Goal: Task Accomplishment & Management: Manage account settings

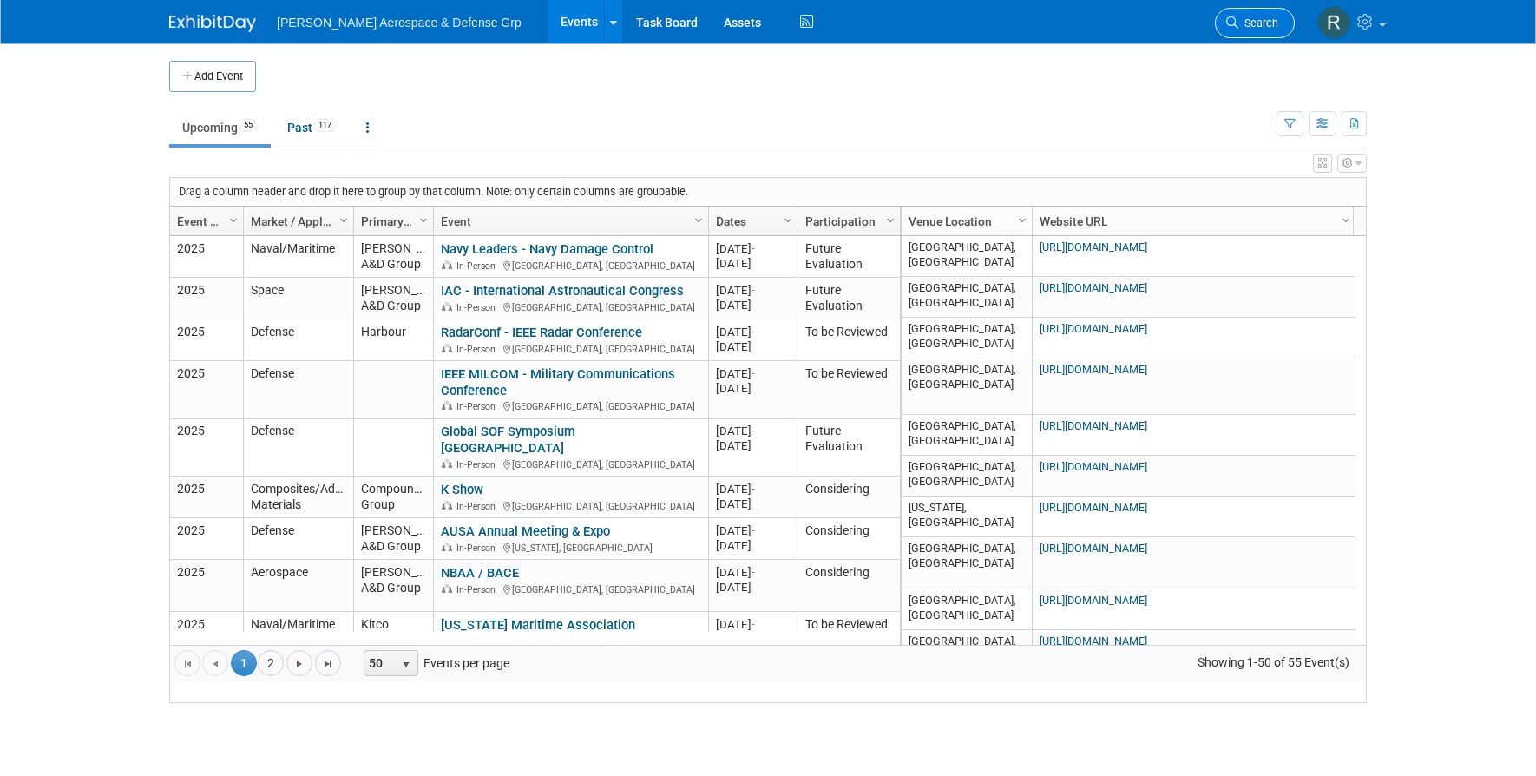
click at [1243, 25] on span "Search" at bounding box center [1258, 22] width 40 height 13
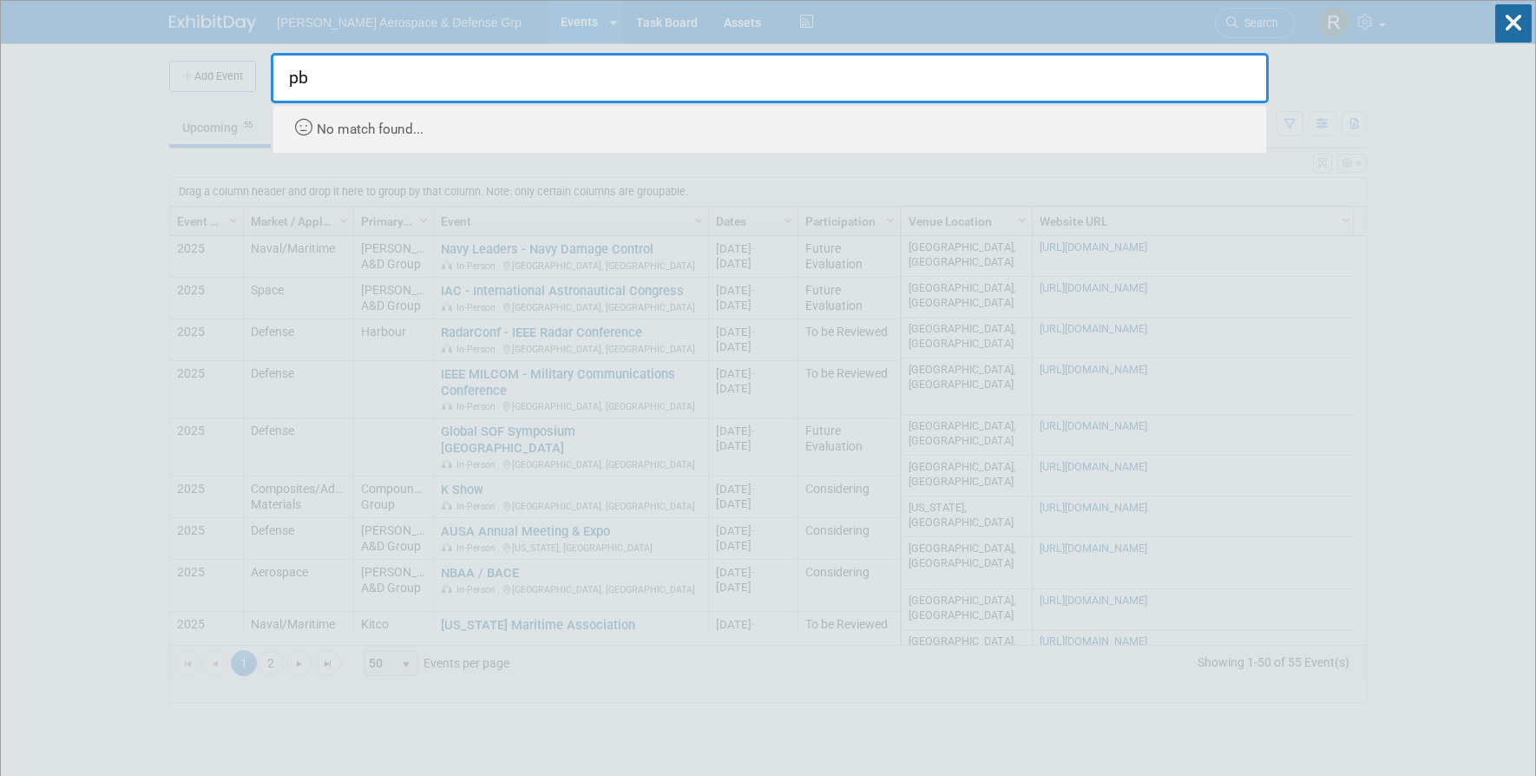
type input "pb"
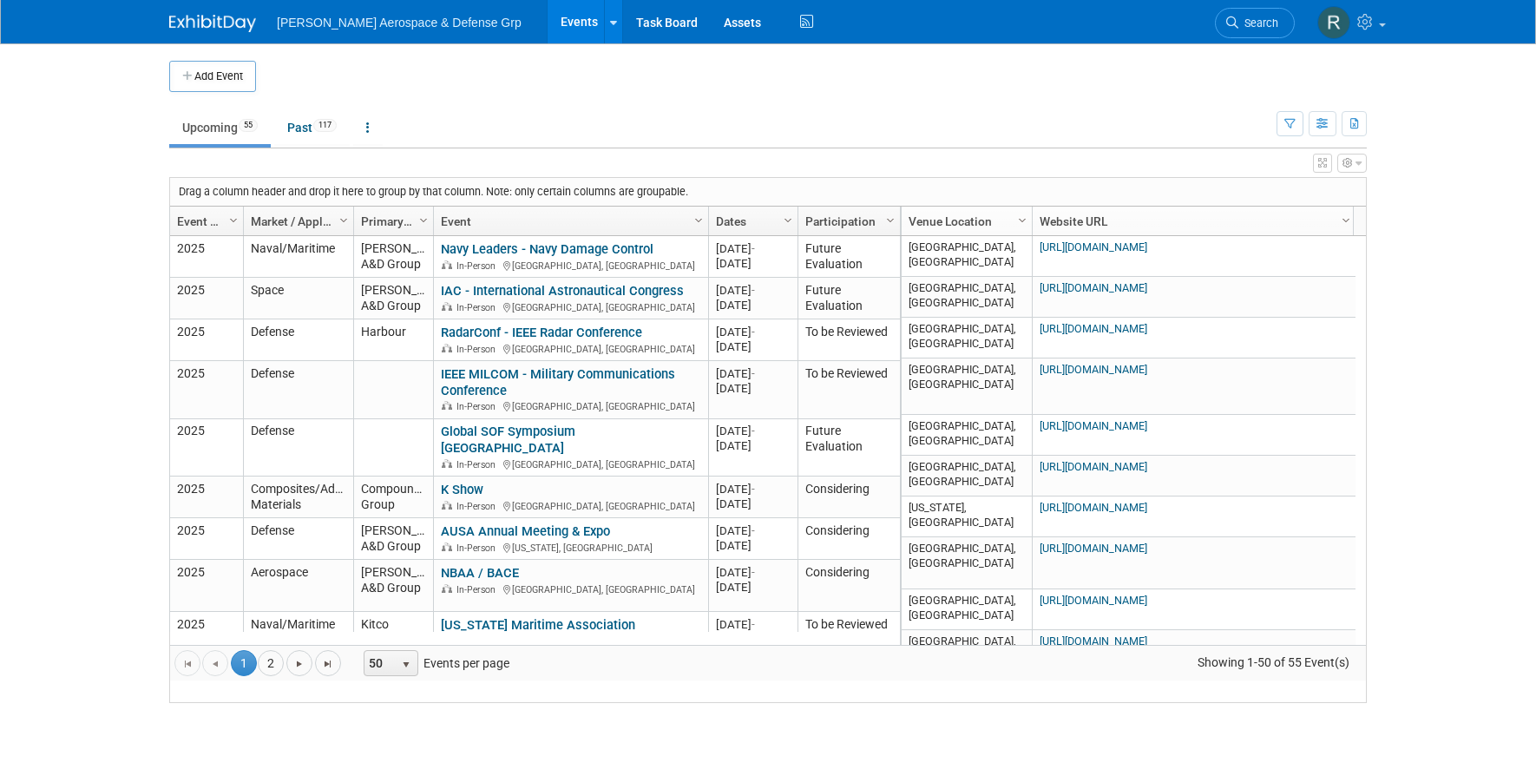
click at [1477, 169] on body "[PERSON_NAME] Aerospace & Defense Grp Events Add Event Bulk Upload Events Share…" at bounding box center [768, 388] width 1536 height 776
click at [998, 69] on td at bounding box center [782, 76] width 1052 height 31
click at [1404, 108] on body "[PERSON_NAME] Aerospace & Defense Grp Events Add Event Bulk Upload Events Share…" at bounding box center [768, 388] width 1536 height 776
click at [1372, 24] on icon at bounding box center [1367, 22] width 20 height 16
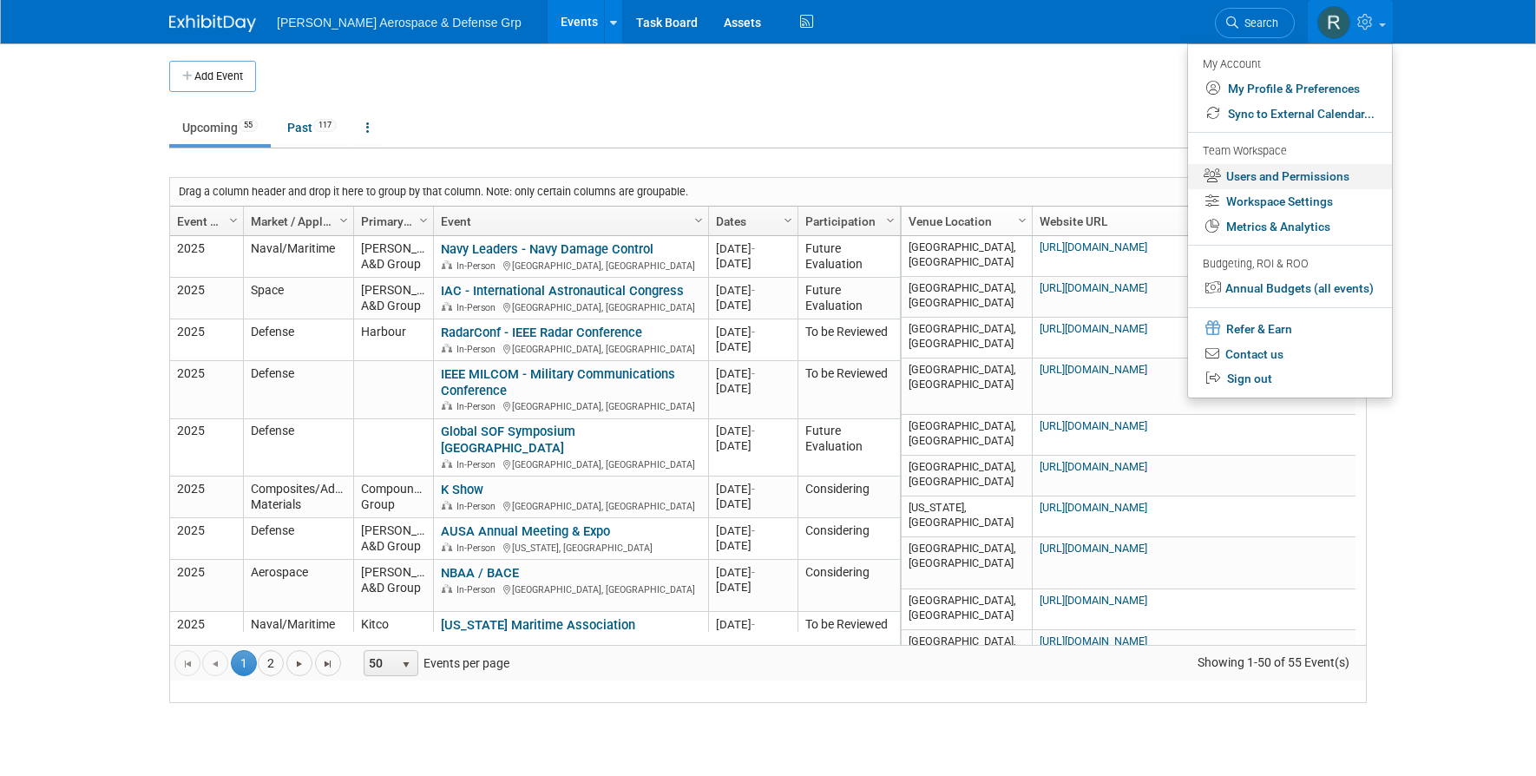
click at [1238, 171] on link "Users and Permissions" at bounding box center [1290, 176] width 204 height 25
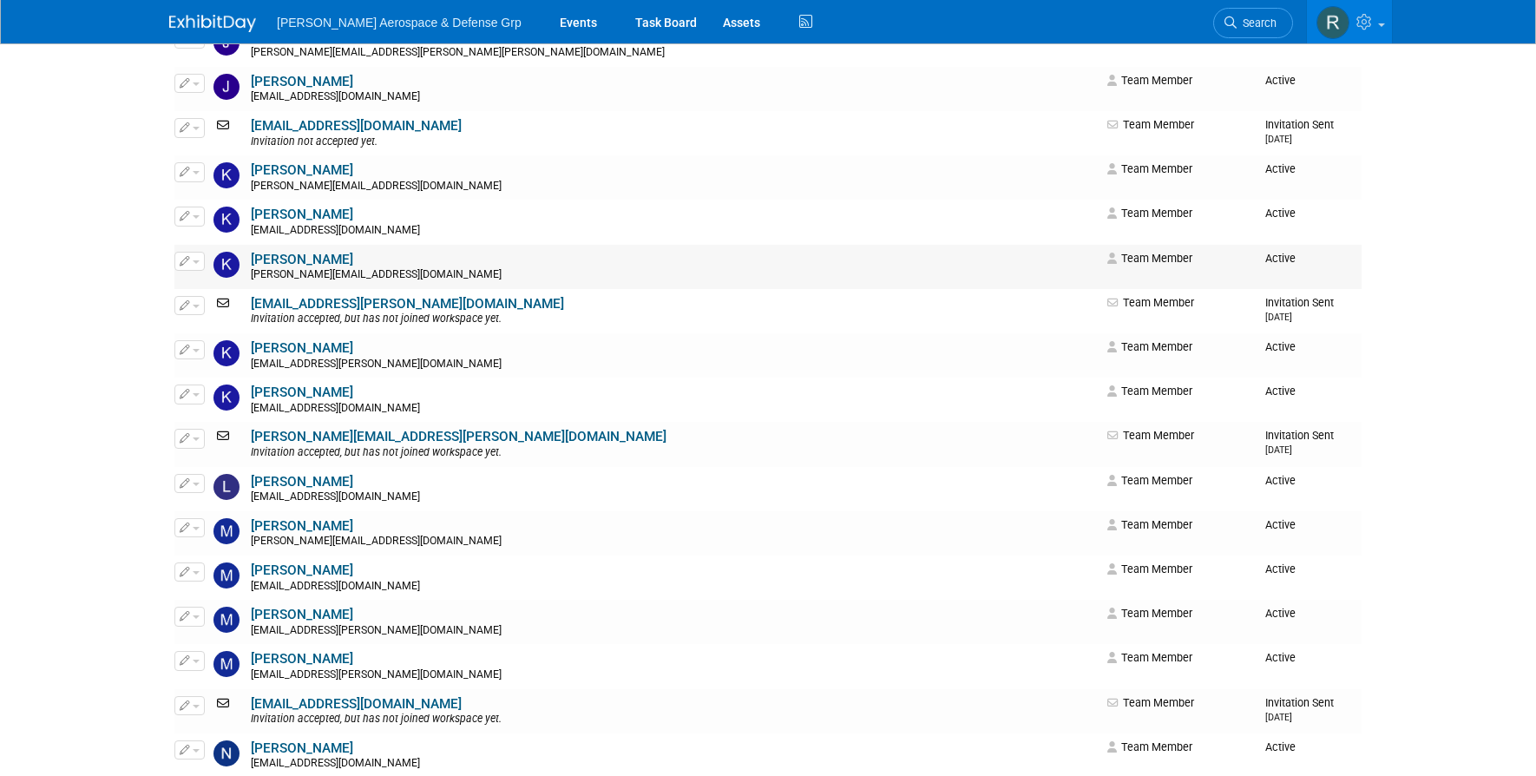
scroll to position [1061, 0]
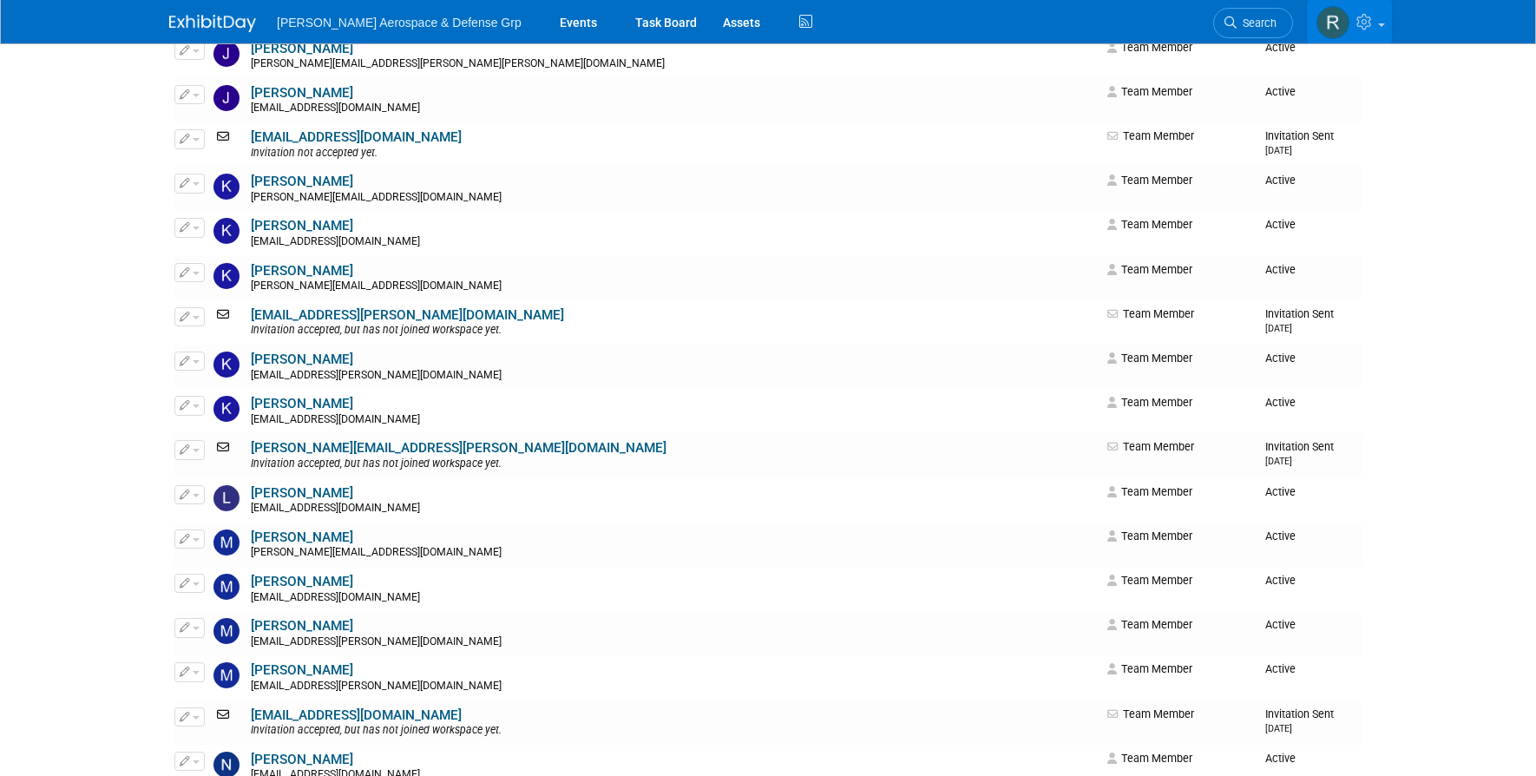
click at [1365, 16] on icon at bounding box center [1366, 22] width 20 height 16
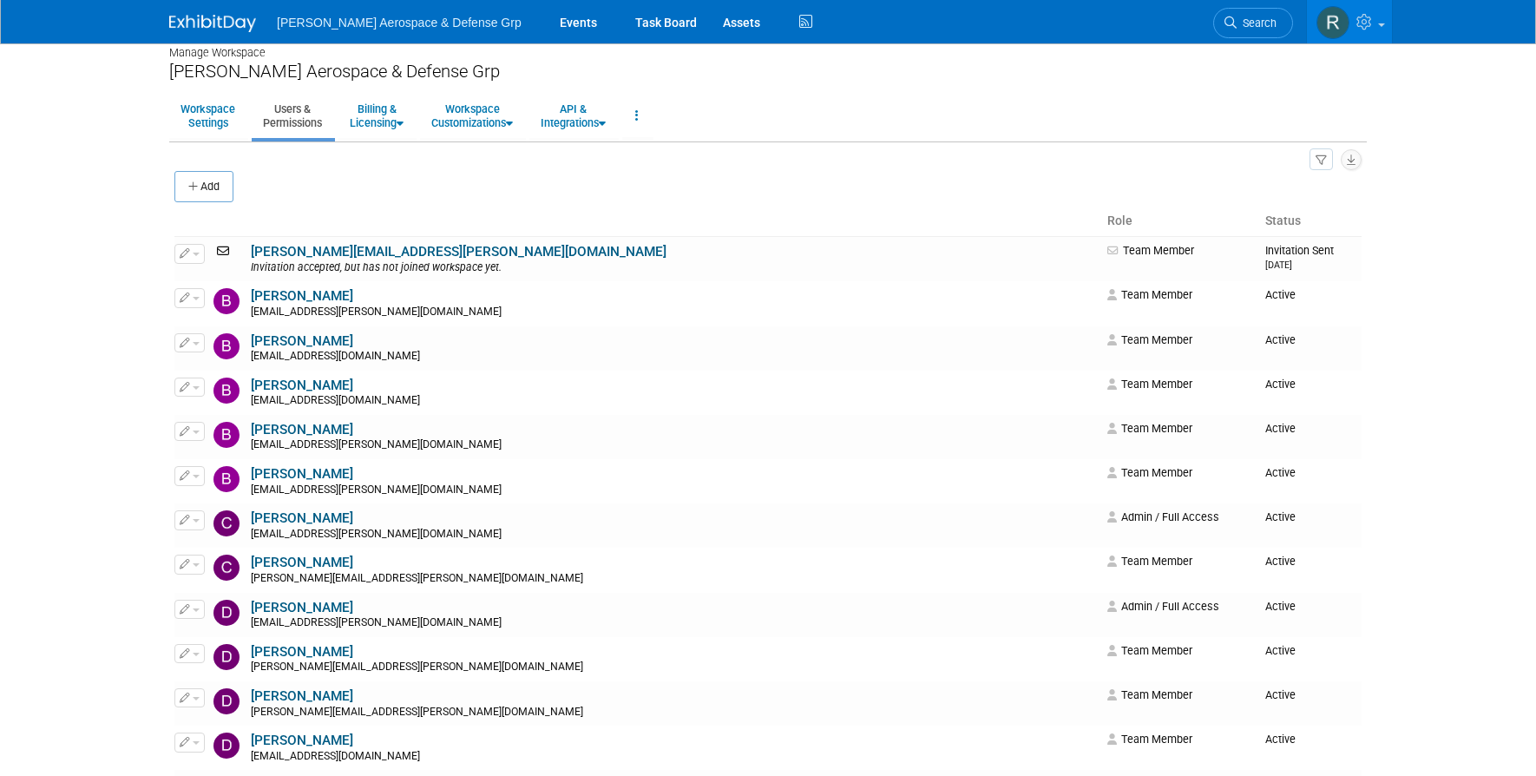
scroll to position [0, 0]
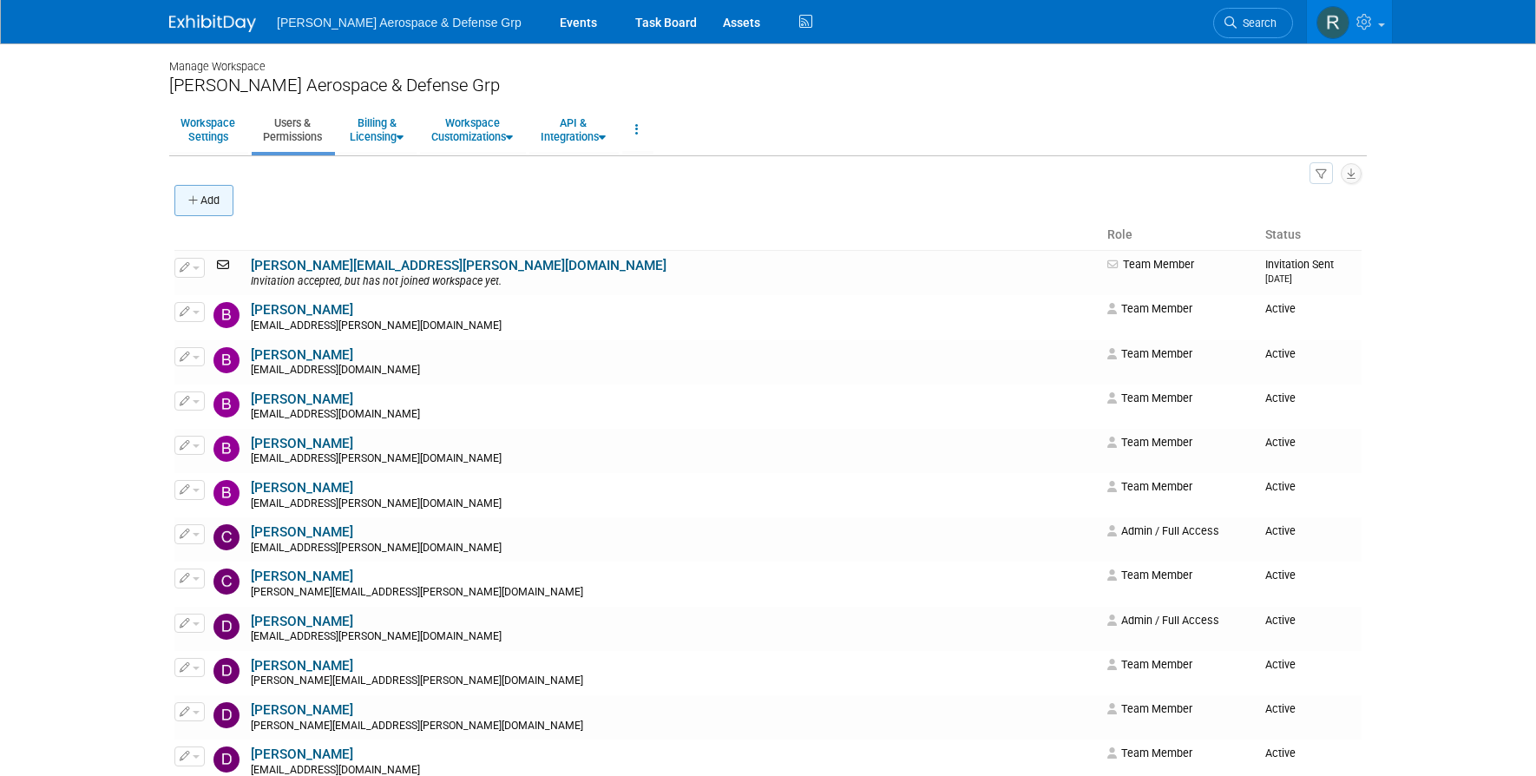
click at [202, 199] on button "Add" at bounding box center [203, 200] width 59 height 31
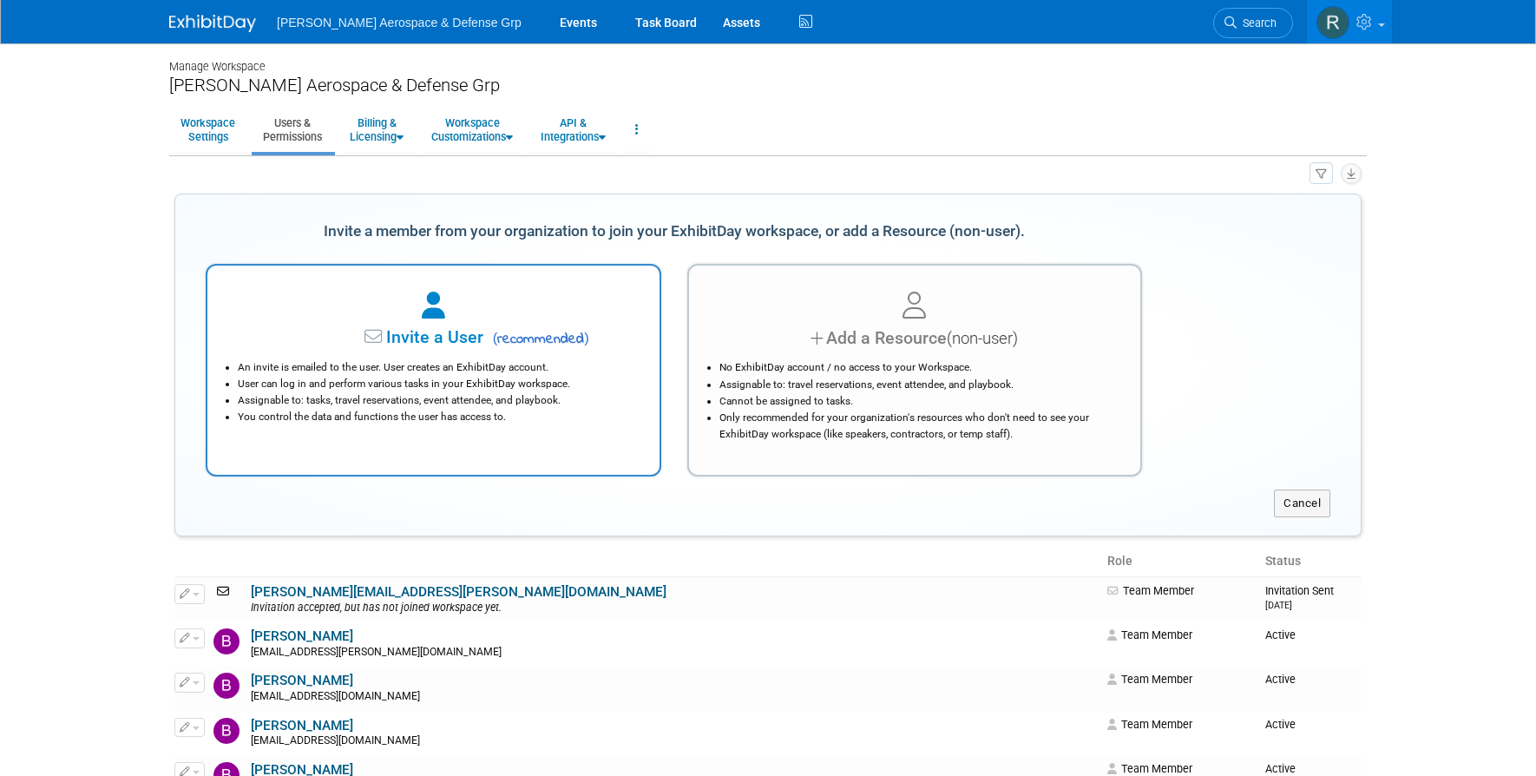
click at [438, 306] on icon at bounding box center [433, 305] width 23 height 27
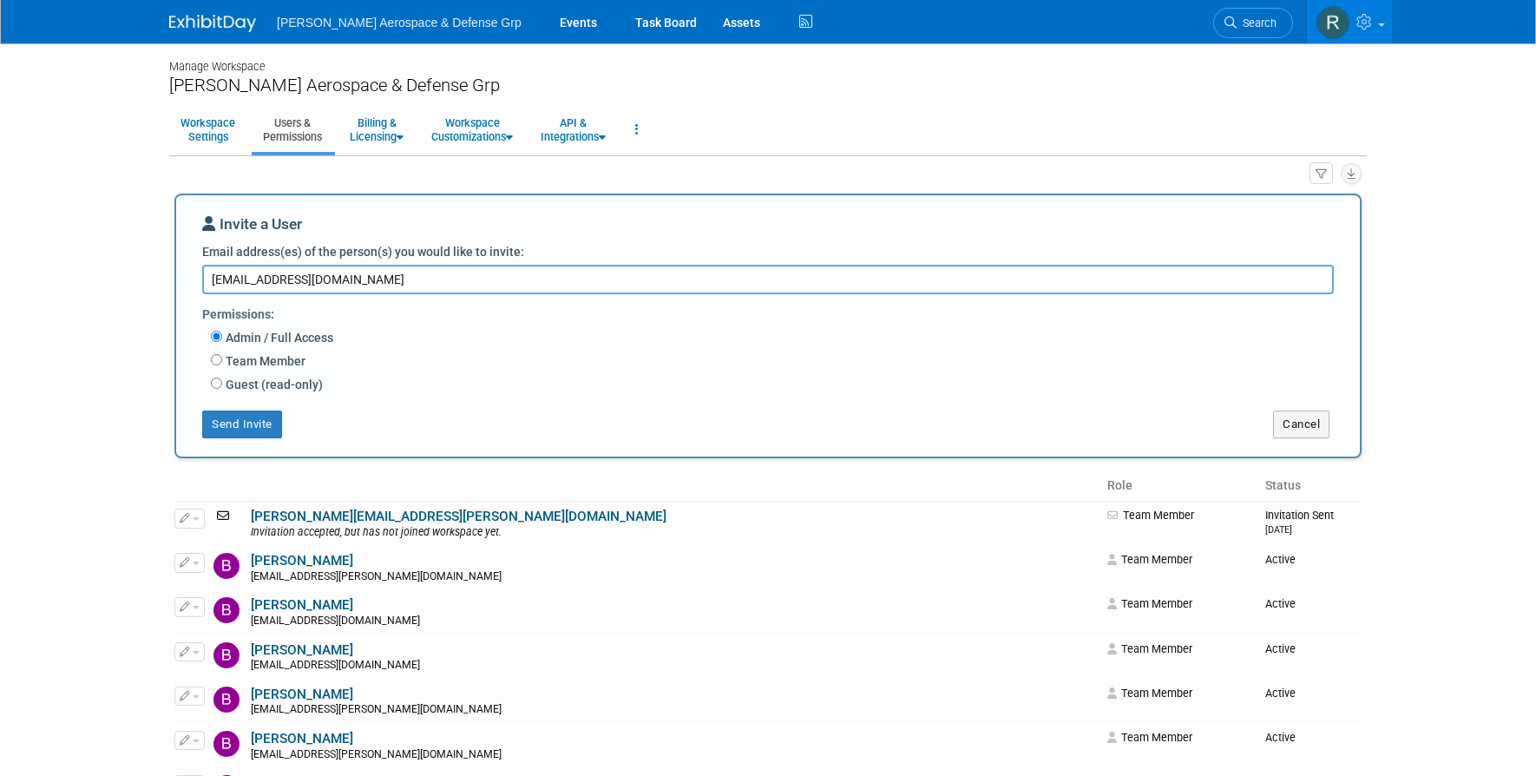
type textarea "jsmith@tewire.com"
click at [217, 354] on input "Team Member" at bounding box center [216, 359] width 11 height 11
radio input "true"
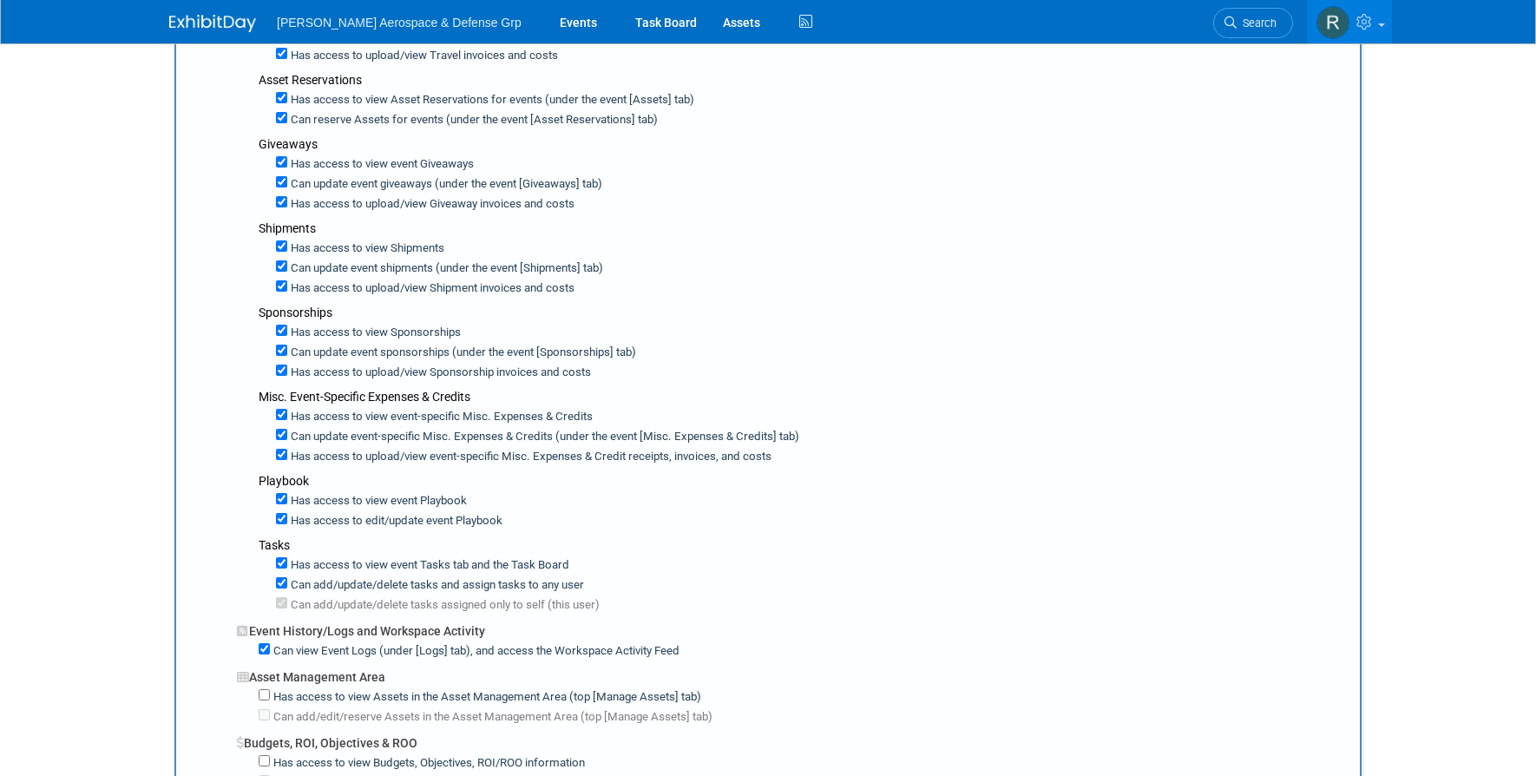
scroll to position [986, 0]
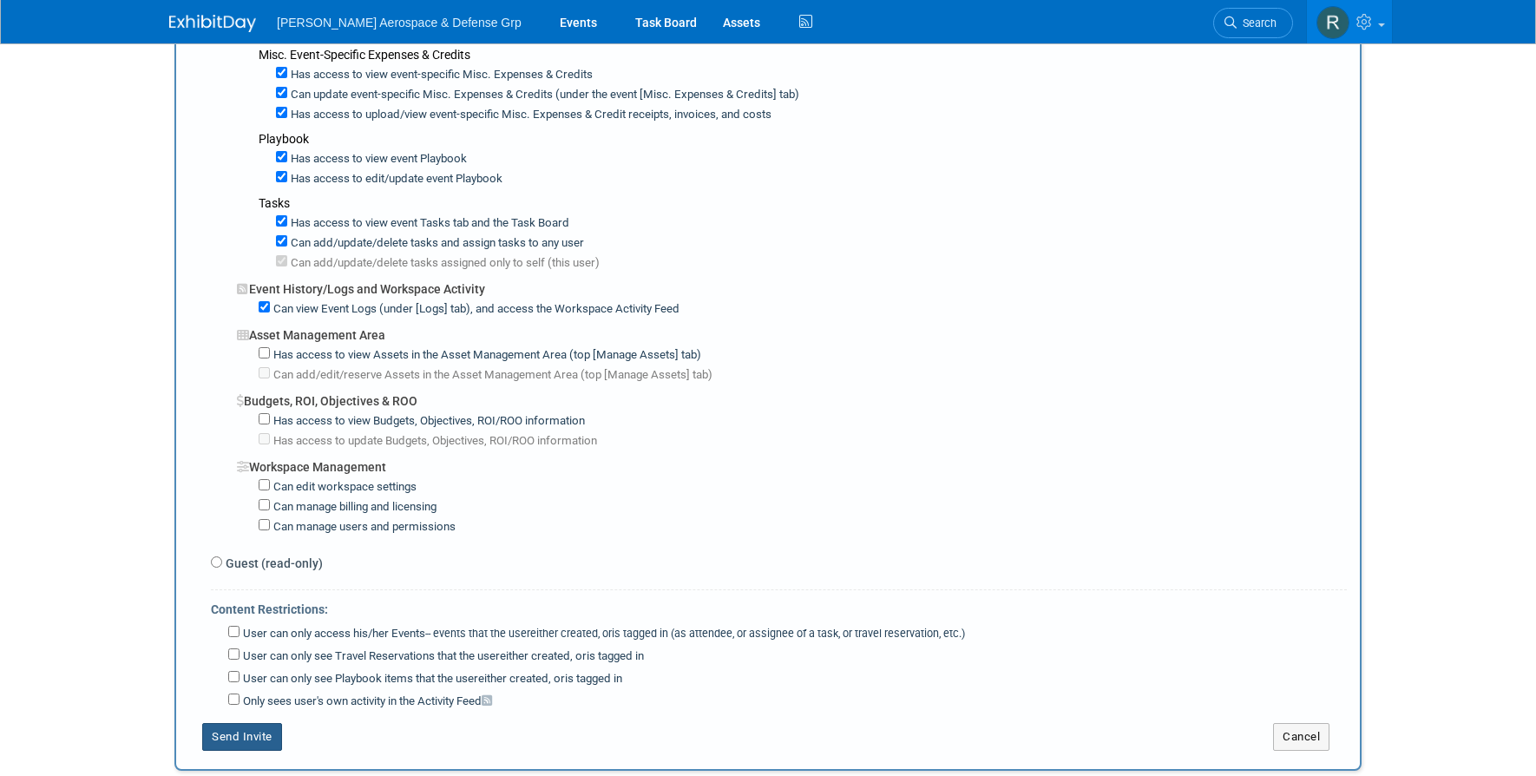
click at [235, 723] on button "Send Invite" at bounding box center [242, 737] width 80 height 28
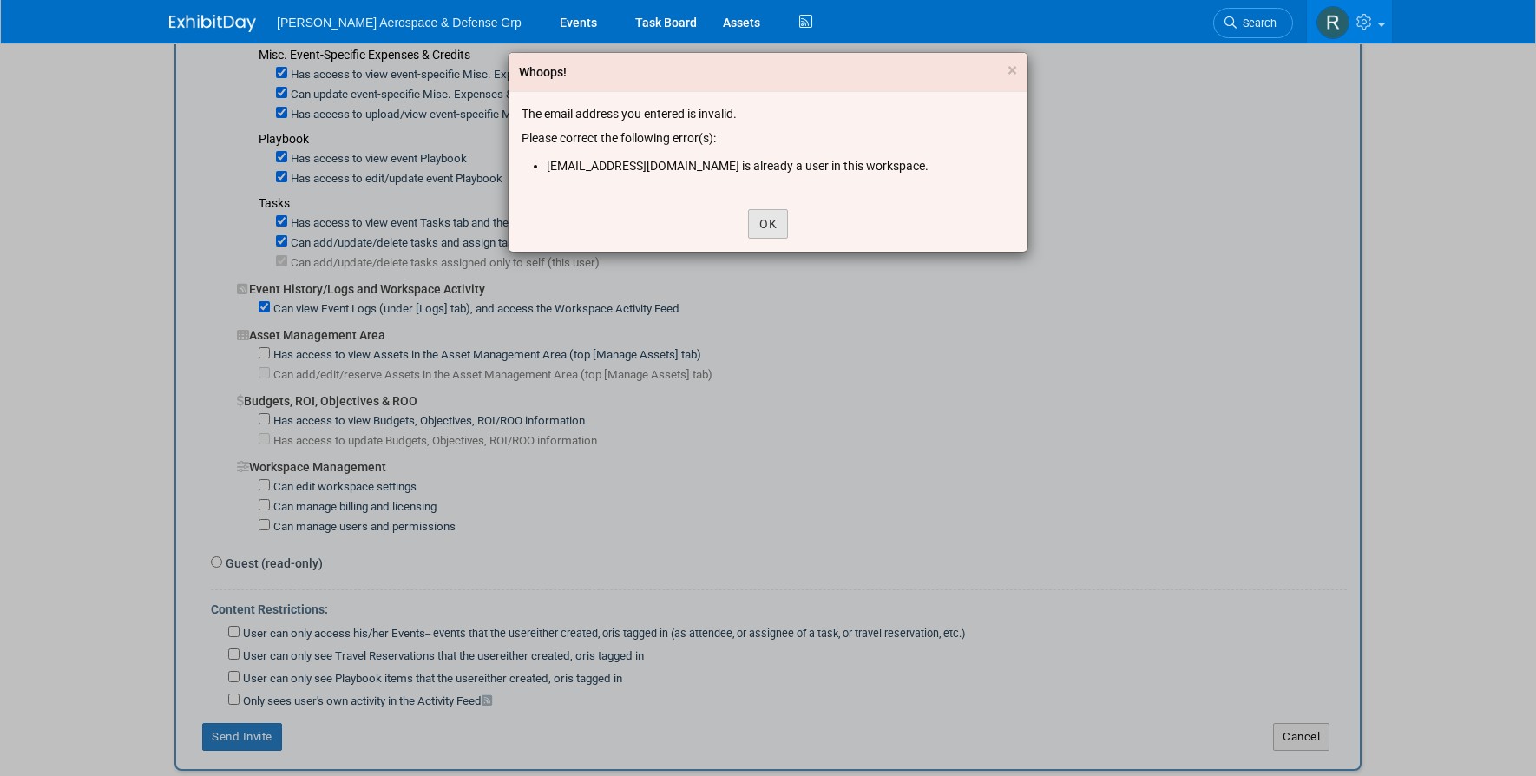
click at [761, 225] on button "OK" at bounding box center [768, 223] width 40 height 29
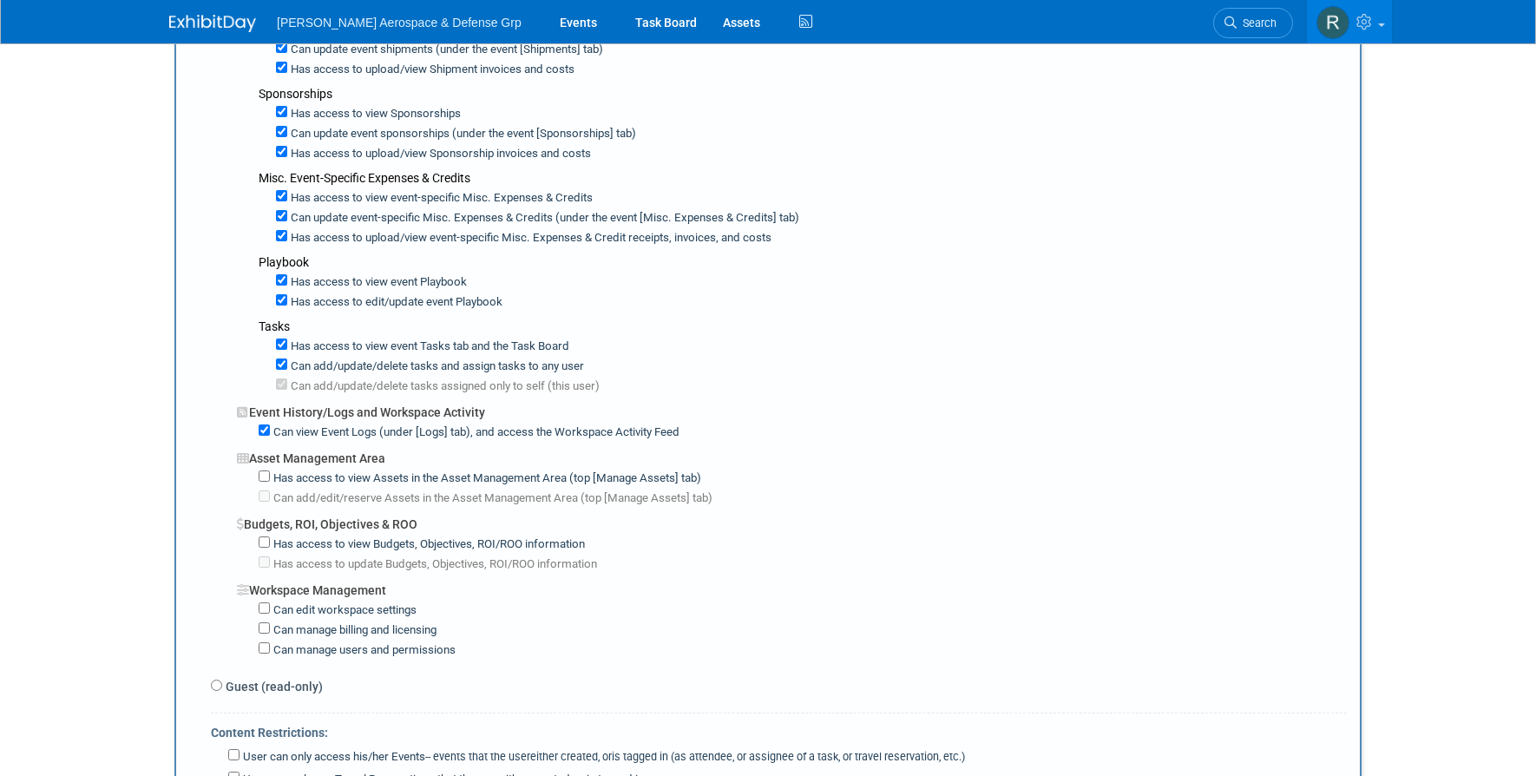
scroll to position [617, 0]
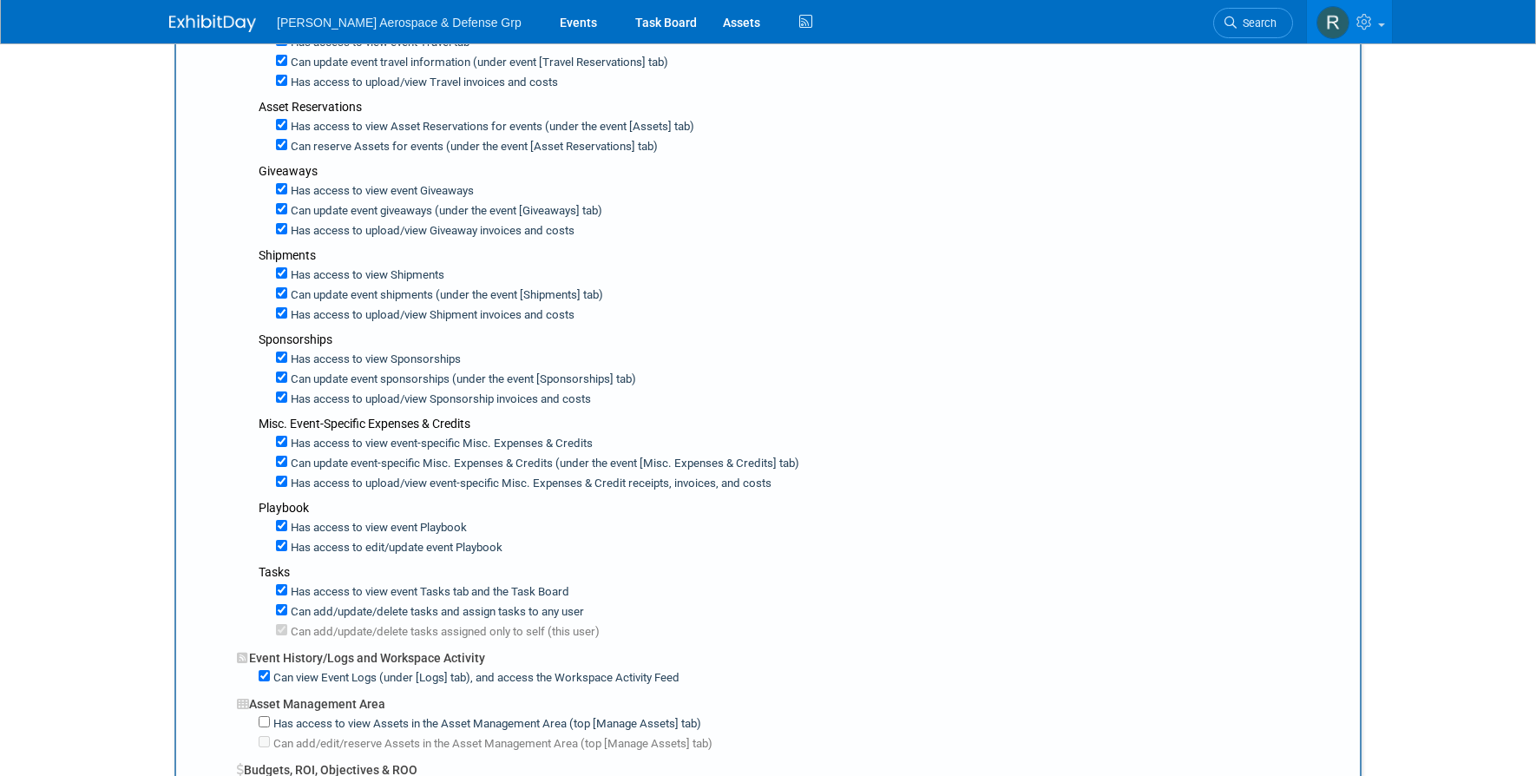
click at [421, 23] on span "[PERSON_NAME] Aerospace & Defense Grp" at bounding box center [399, 23] width 245 height 14
click at [547, 21] on link "Events" at bounding box center [578, 21] width 63 height 43
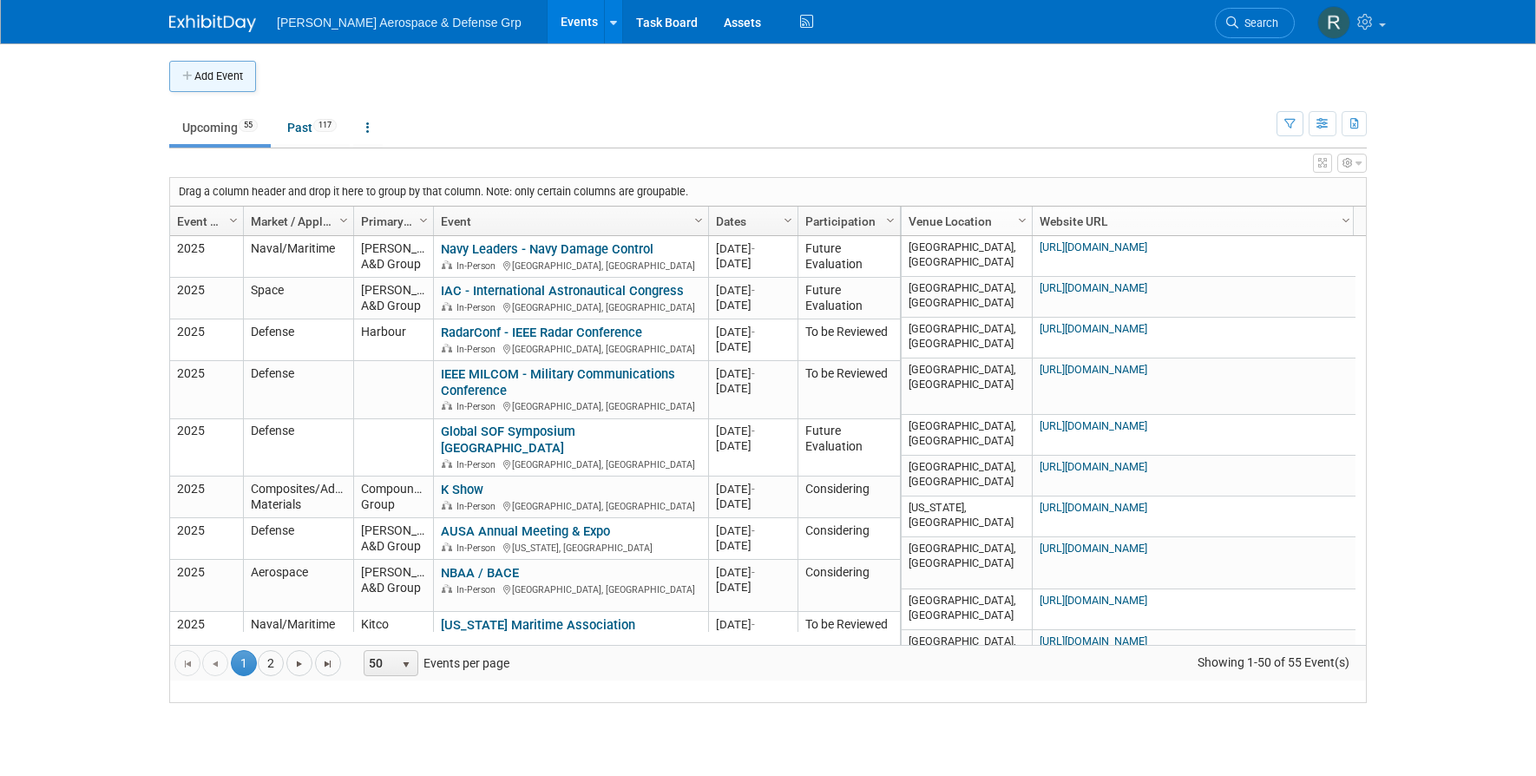
click at [205, 69] on button "Add Event" at bounding box center [212, 76] width 87 height 31
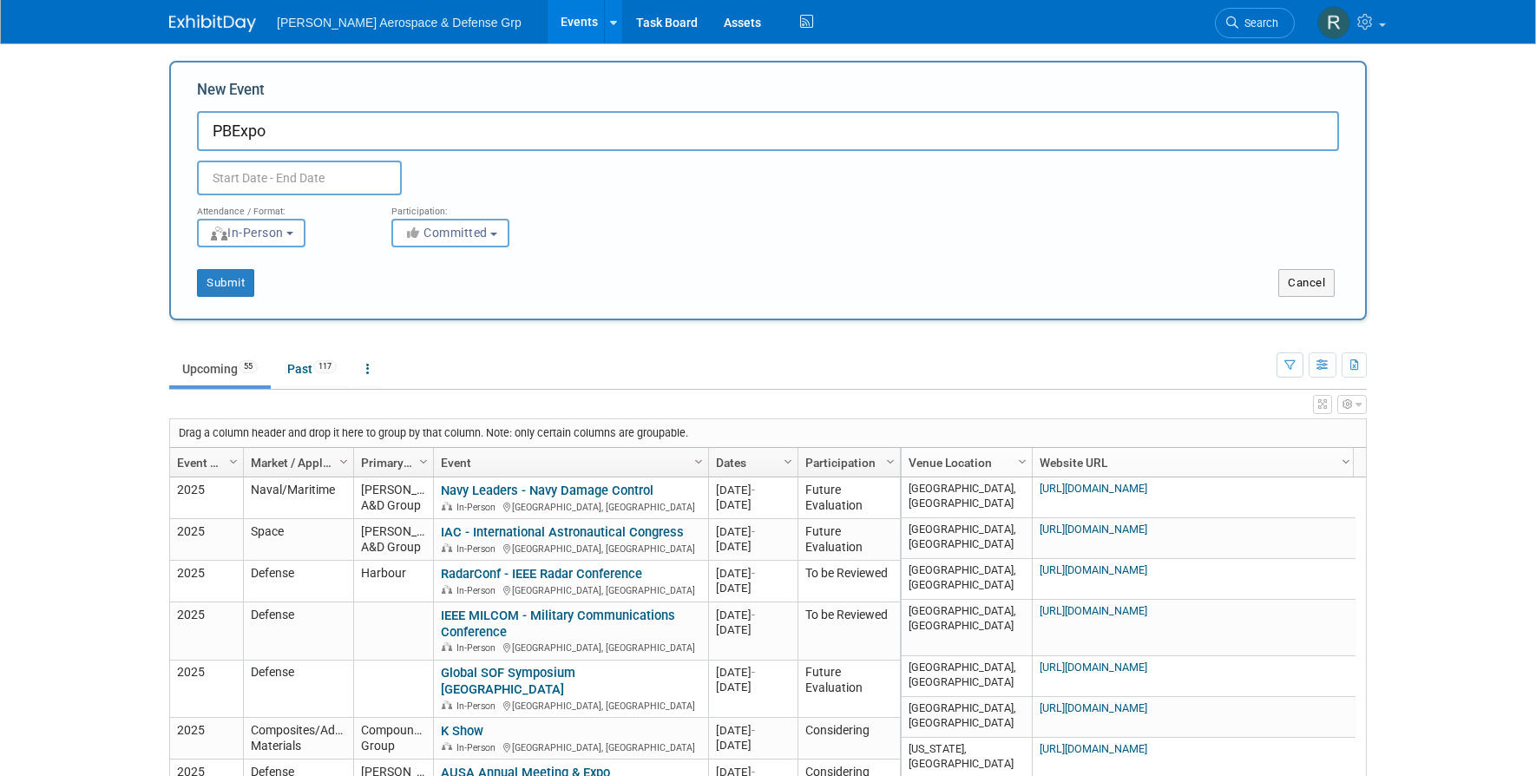
type input "PBExpo"
click at [230, 178] on input "text" at bounding box center [299, 178] width 205 height 35
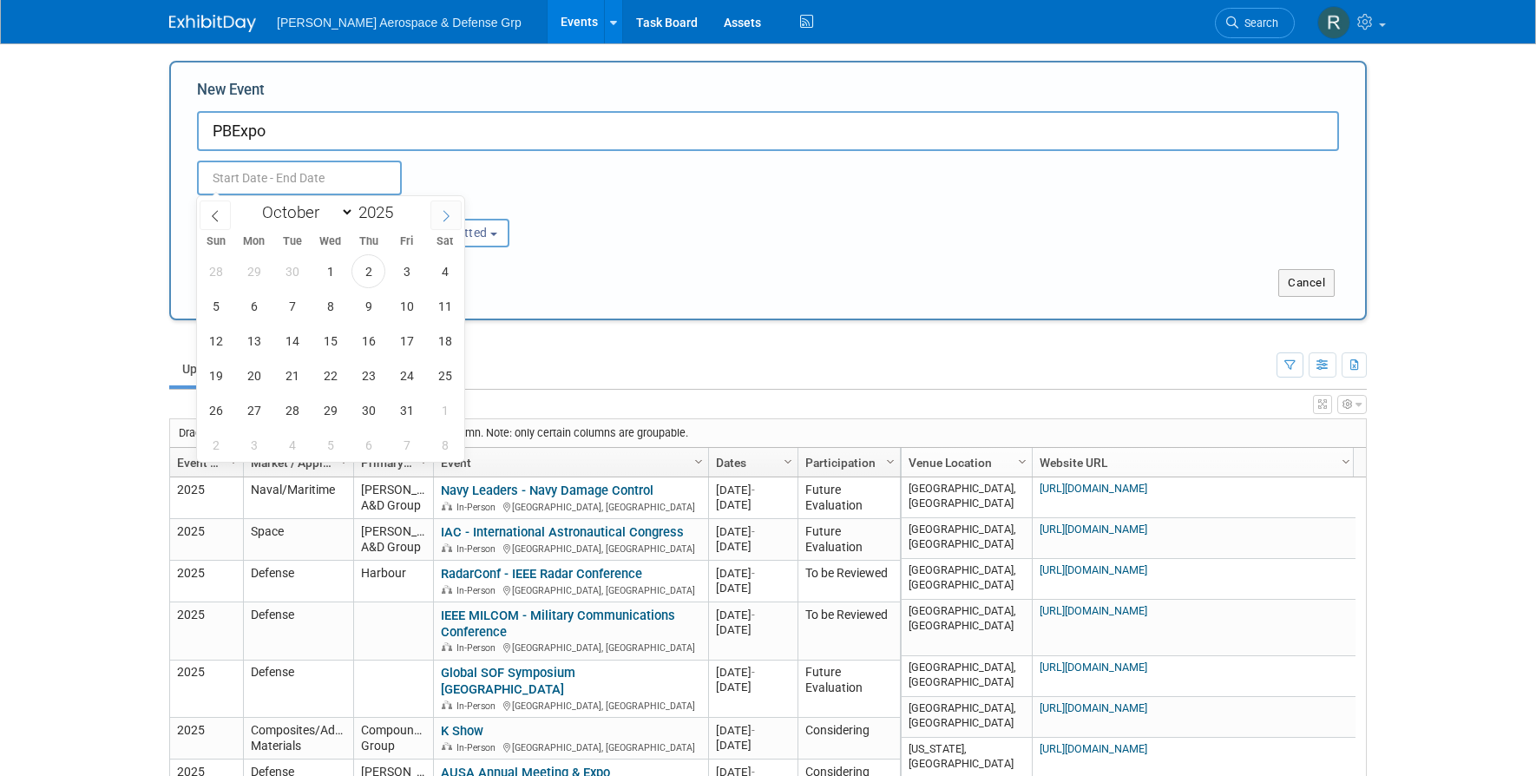
click at [441, 213] on icon at bounding box center [446, 216] width 12 height 12
click at [449, 213] on icon at bounding box center [446, 216] width 12 height 12
select select "11"
click at [449, 213] on icon at bounding box center [446, 216] width 12 height 12
type input "2026"
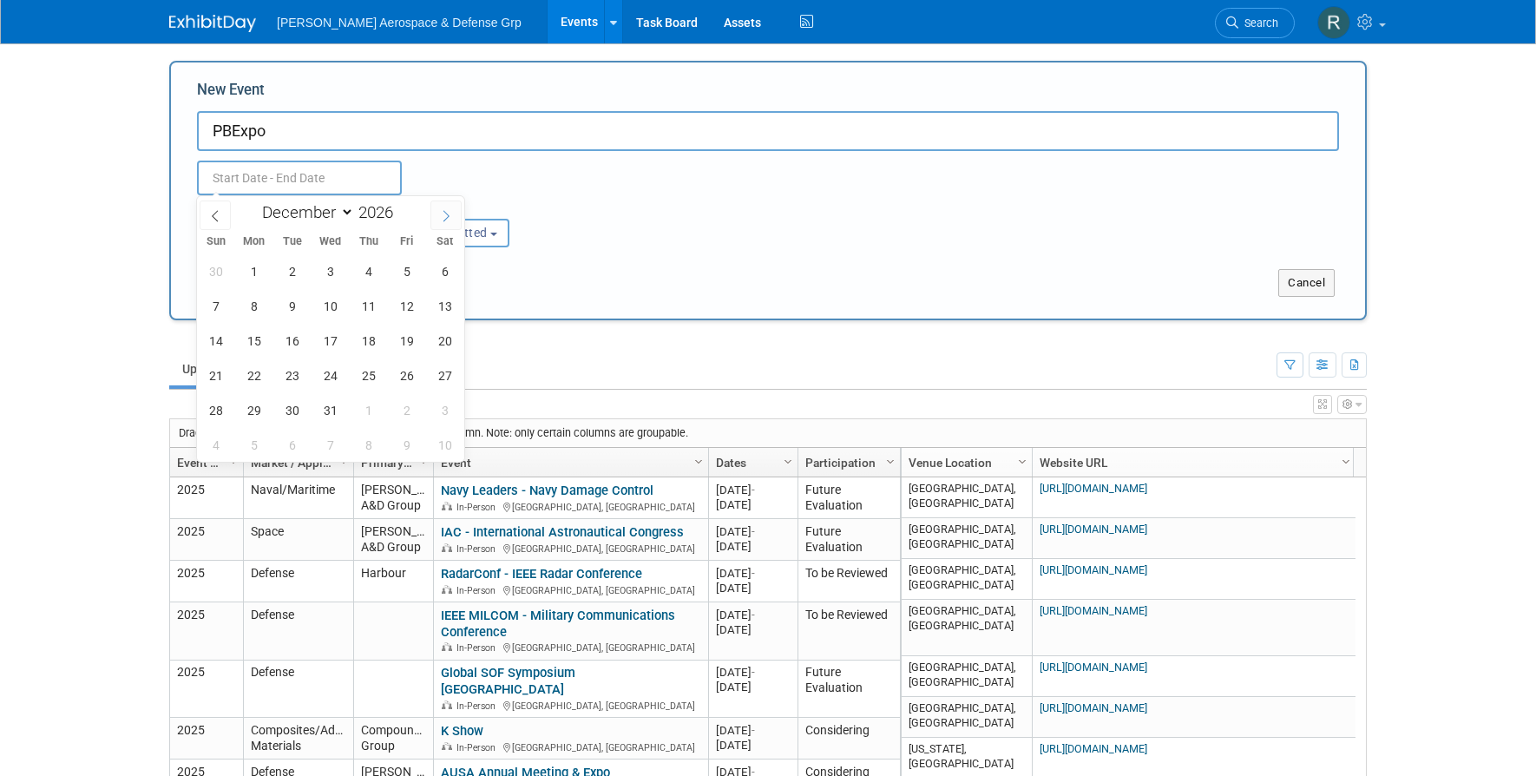
click at [449, 213] on icon at bounding box center [446, 216] width 12 height 12
select select "2"
click at [337, 308] on span "11" at bounding box center [330, 306] width 34 height 34
click at [376, 307] on span "12" at bounding box center [368, 306] width 34 height 34
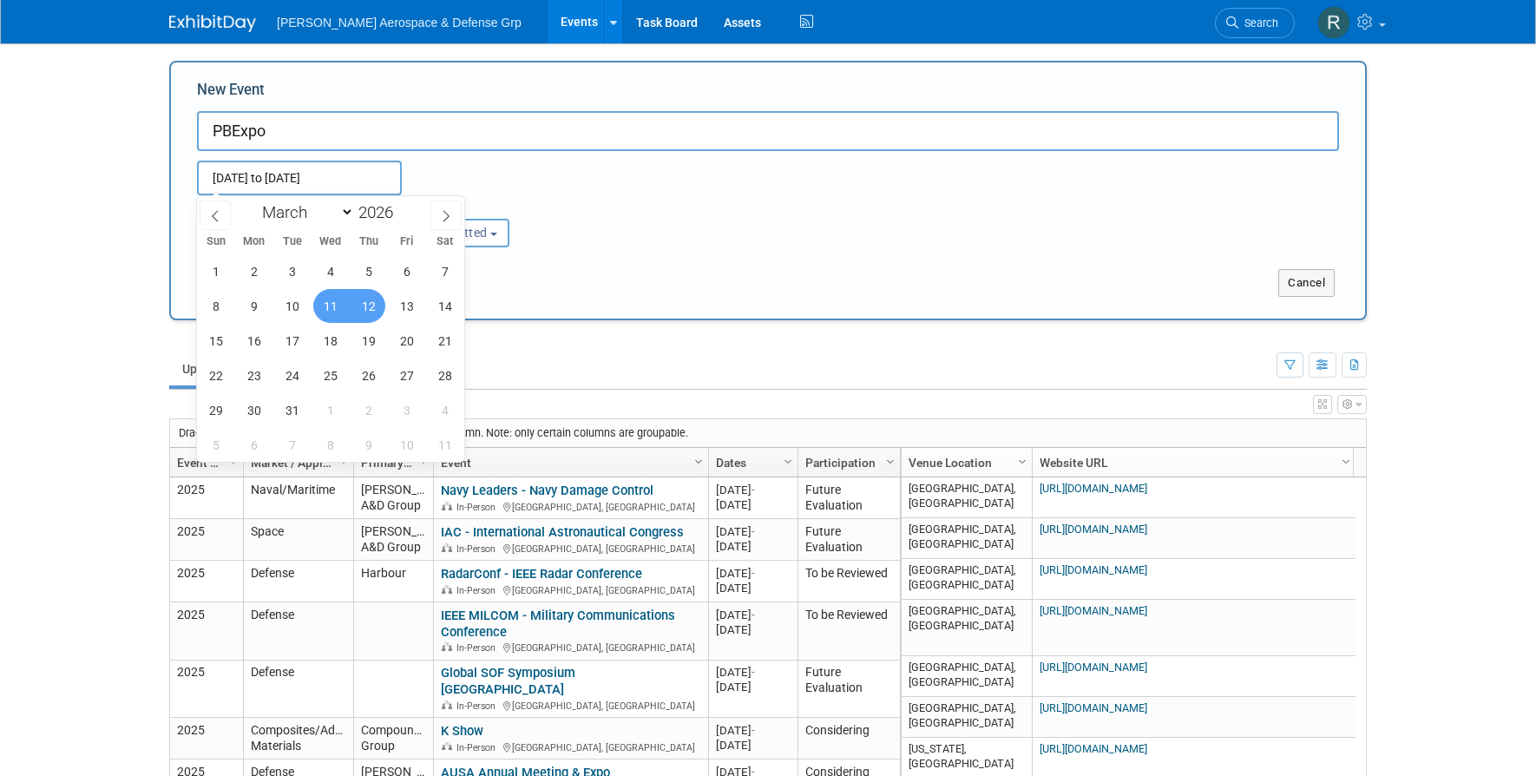
type input "[DATE] to [DATE]"
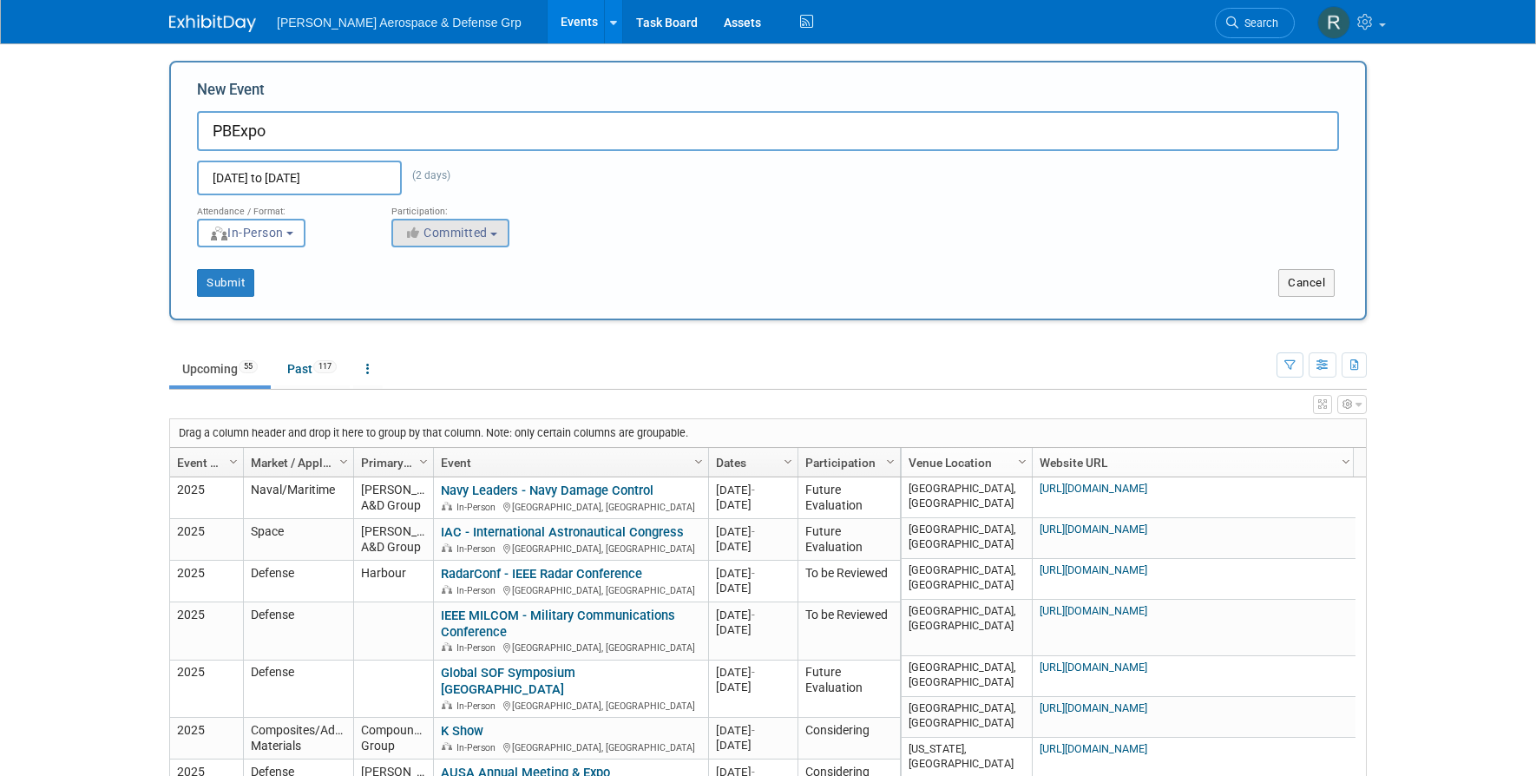
click at [503, 230] on button "Committed" at bounding box center [450, 233] width 118 height 29
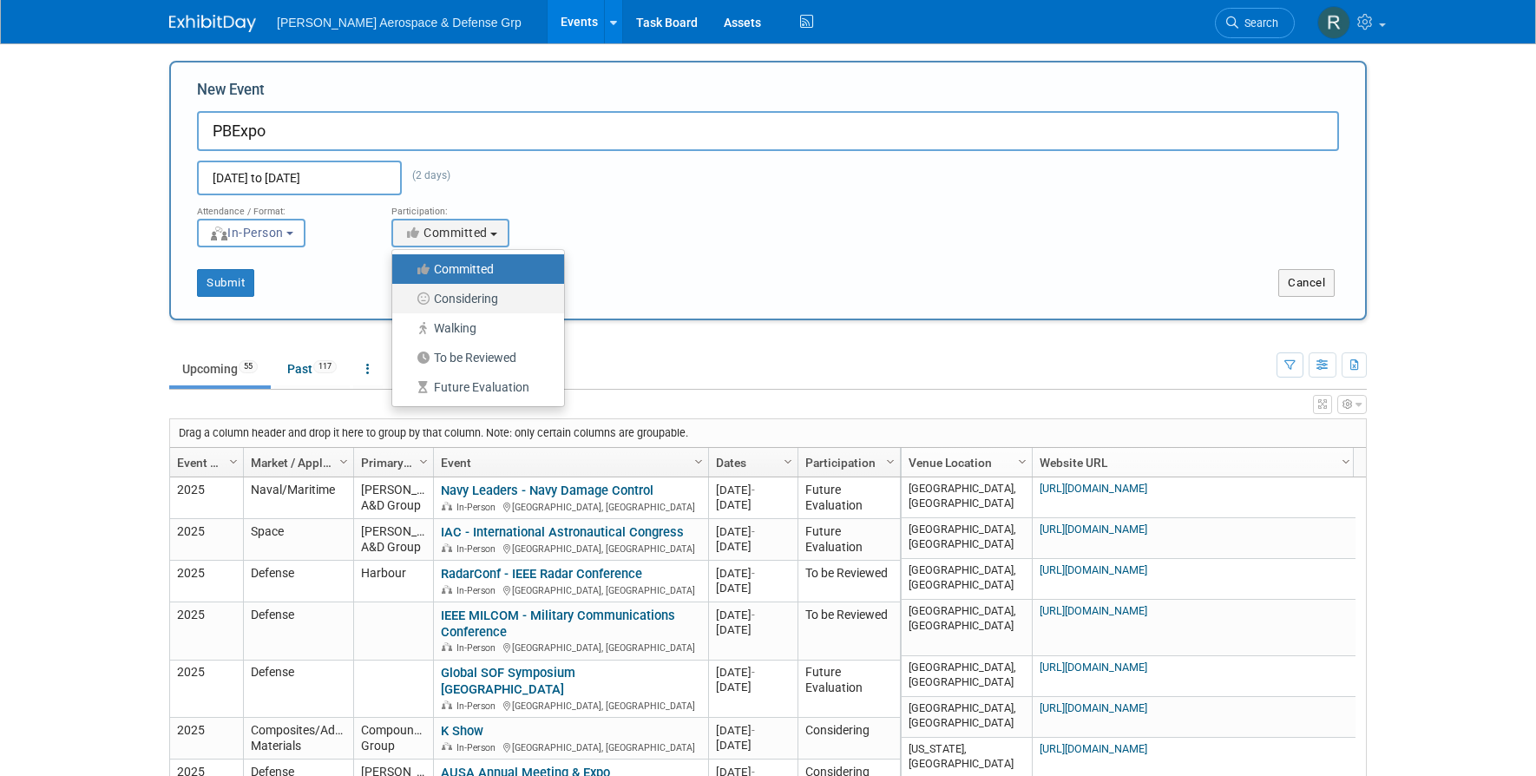
click at [484, 297] on label "Considering" at bounding box center [474, 298] width 146 height 23
click at [408, 297] on input "Considering" at bounding box center [401, 298] width 11 height 11
select select "2"
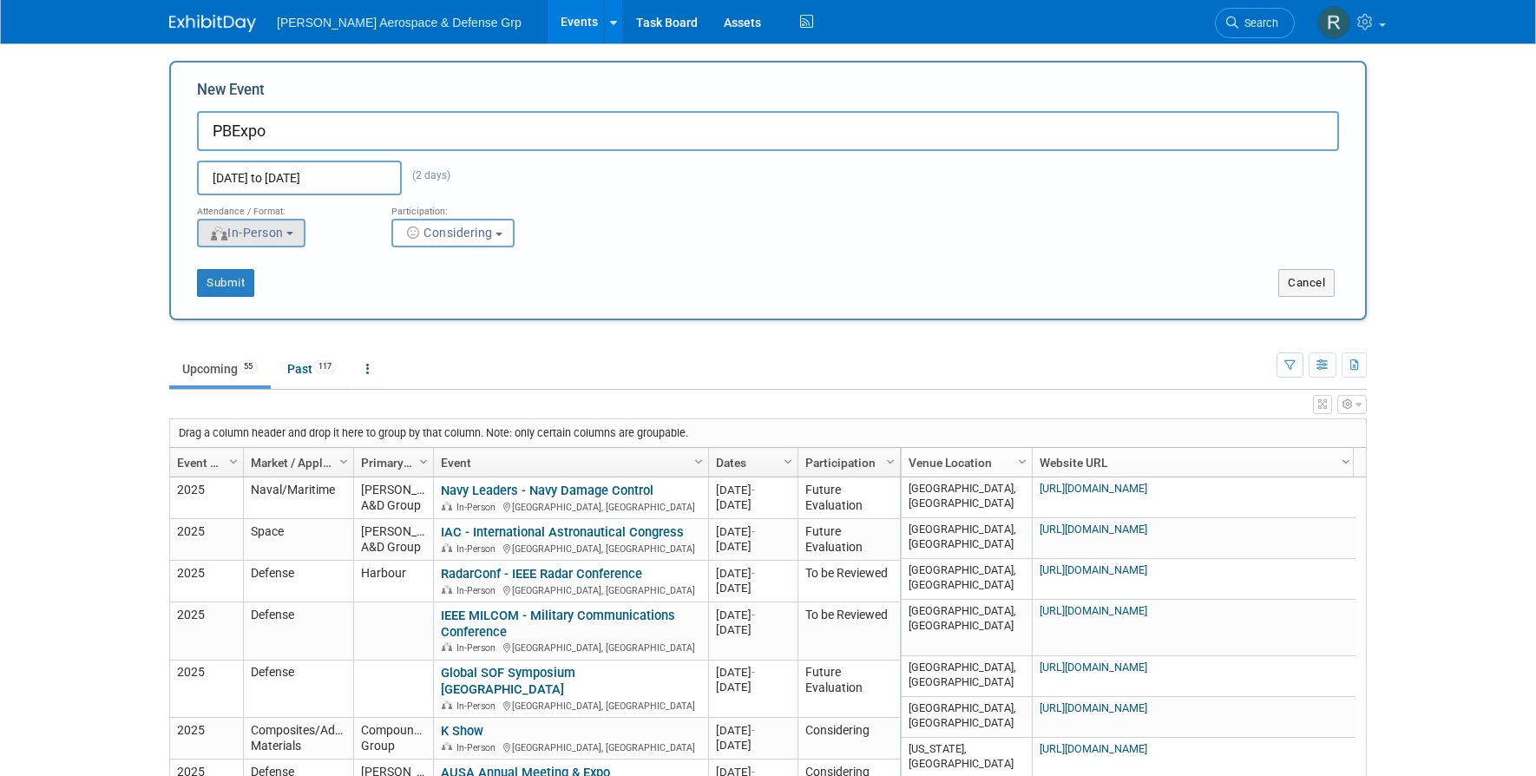
click at [293, 232] on b "button" at bounding box center [289, 233] width 7 height 3
click at [153, 223] on body "Marmon Aerospace & Defense Grp Events Add Event Bulk Upload Events Shareable Ev…" at bounding box center [768, 388] width 1536 height 776
click at [215, 277] on button "Submit" at bounding box center [225, 283] width 57 height 28
type input "PBExpo"
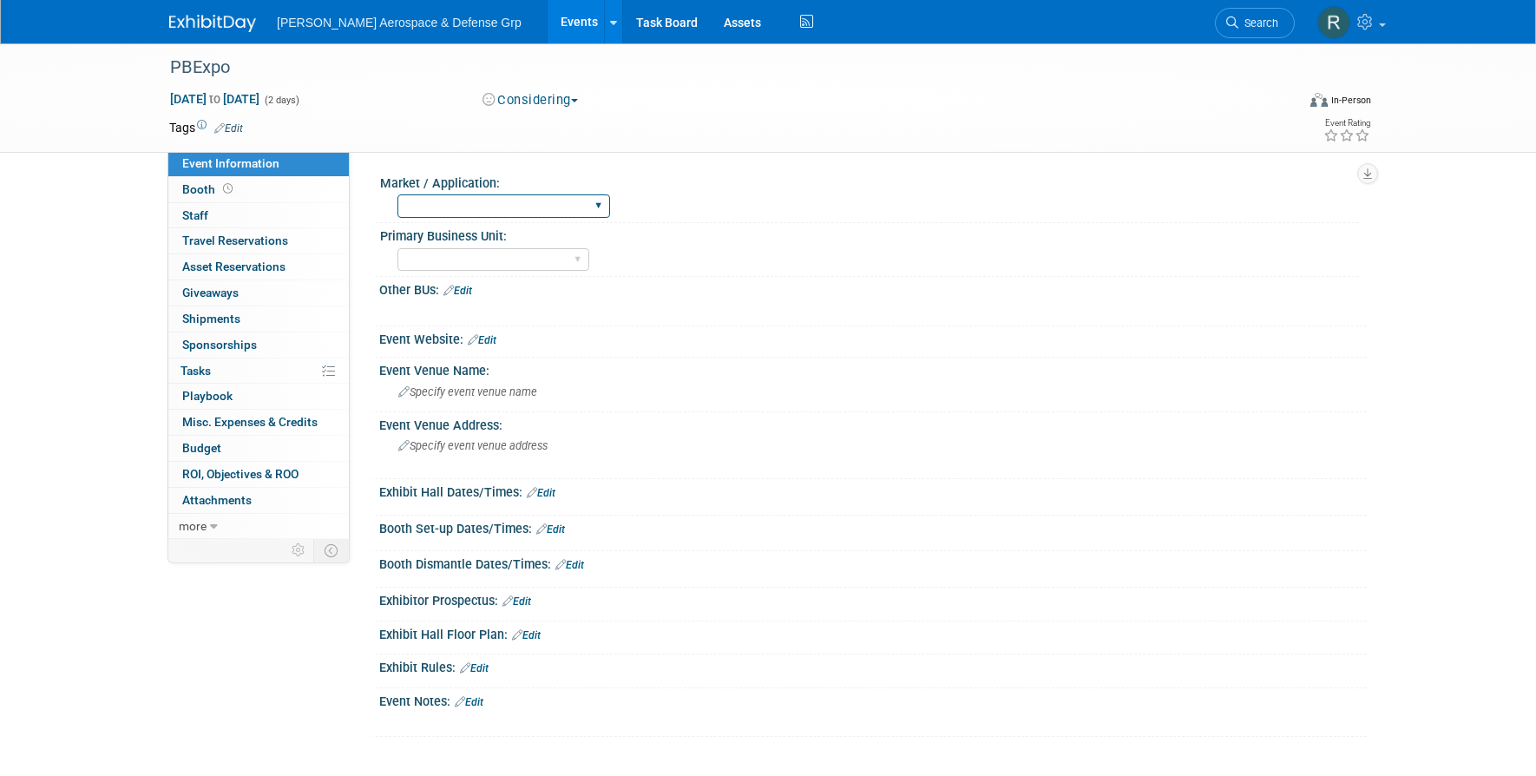
select select "Composites/Advanced Materials"
select select "TE Wire & Cable"
click at [198, 215] on span "Staff 0" at bounding box center [195, 215] width 26 height 14
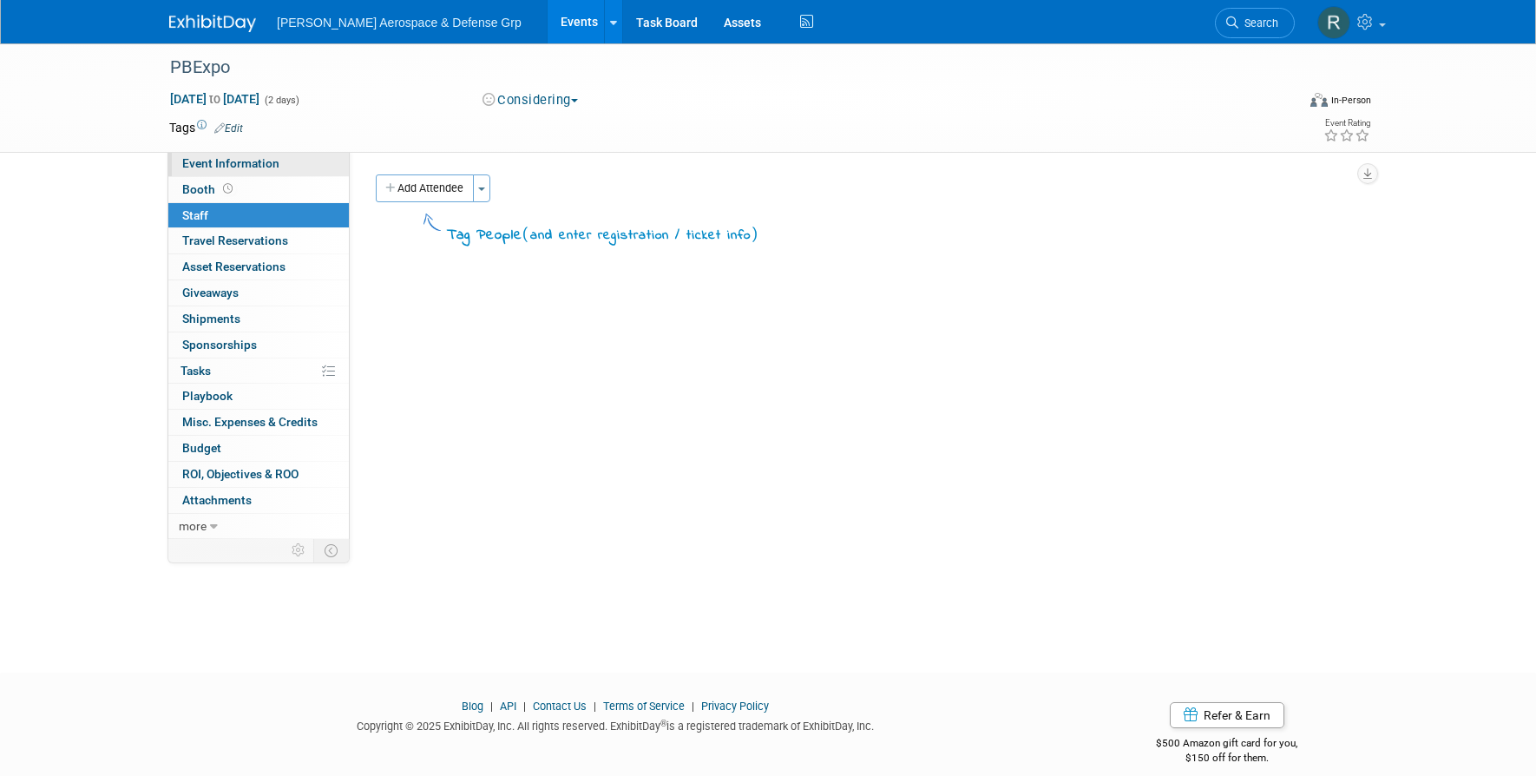
click at [210, 161] on span "Event Information" at bounding box center [230, 163] width 97 height 14
select select "Composites/Advanced Materials"
select select "TE Wire & Cable"
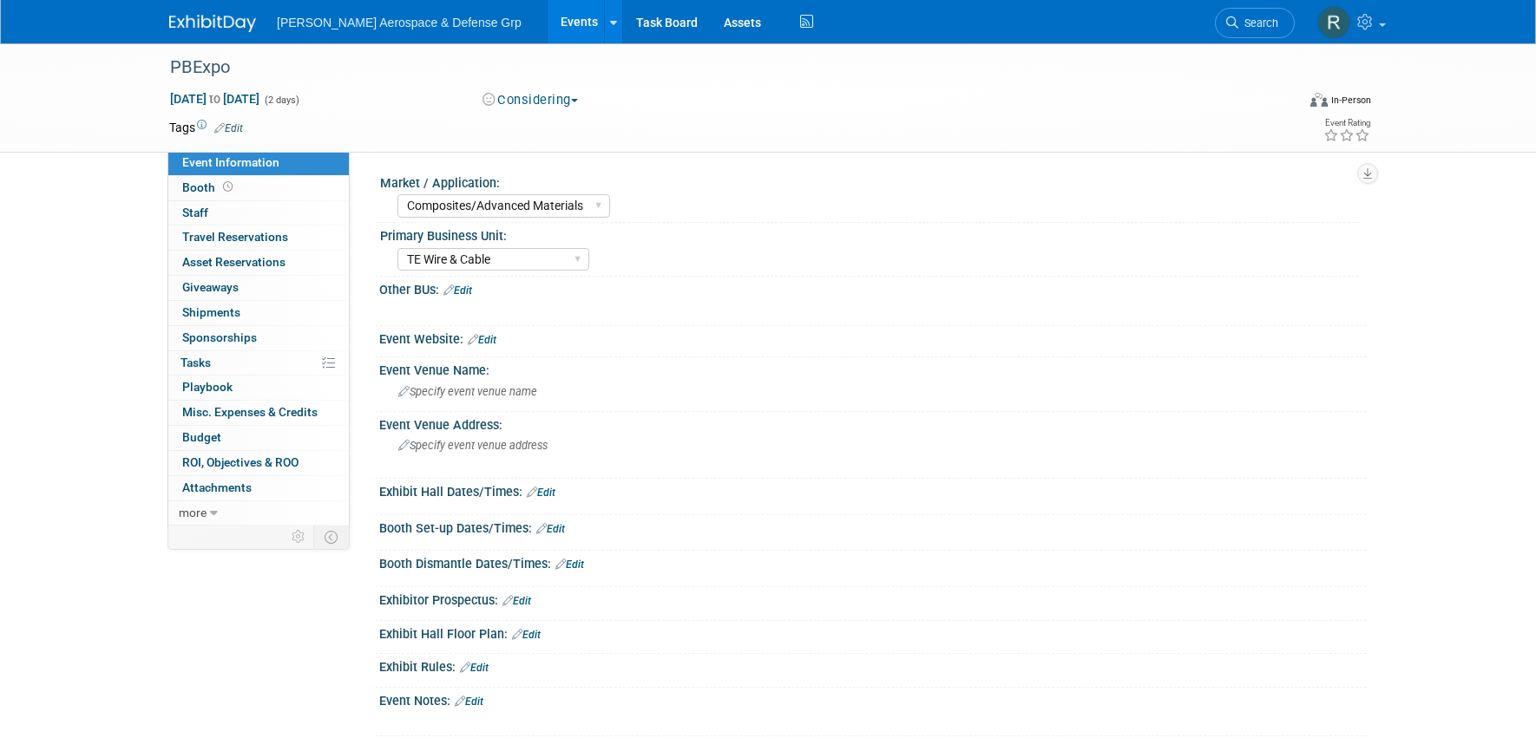
click at [537, 629] on link "Edit" at bounding box center [526, 635] width 29 height 12
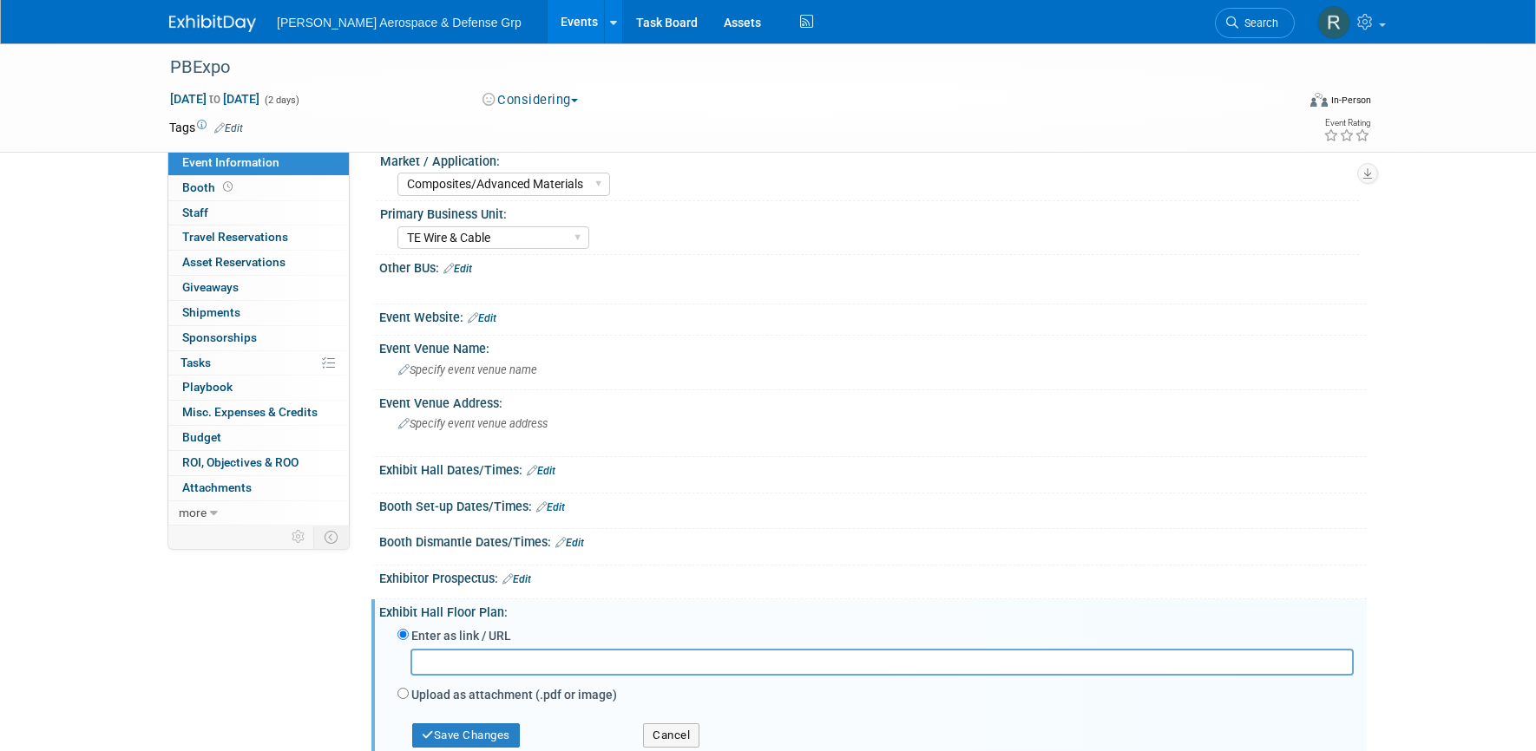
scroll to position [32, 0]
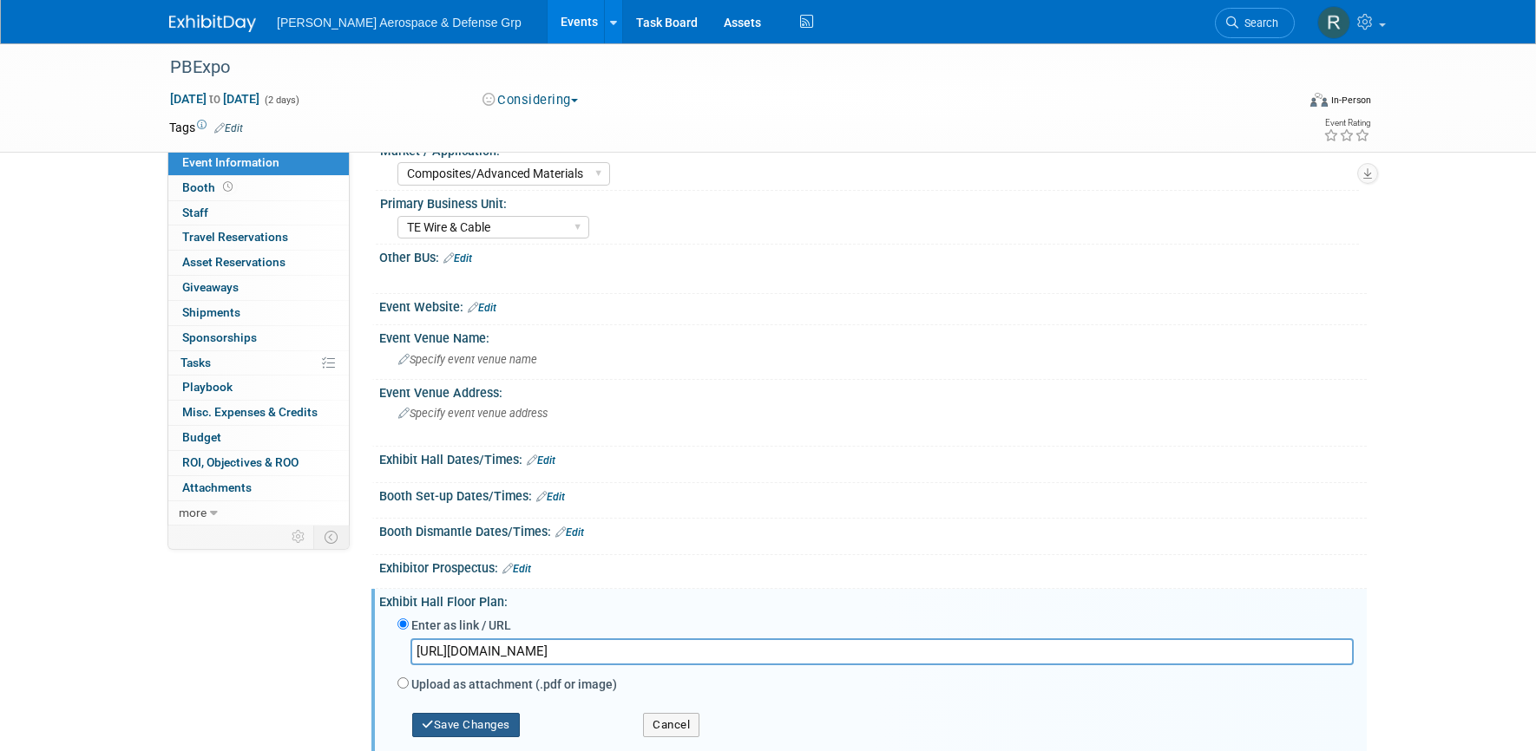
type input "https://s23.a2zinc.net/clients/partsbase/pbx26/Public/EventMap.aspx?shMode=E"
click at [493, 713] on button "Save Changes" at bounding box center [466, 725] width 108 height 24
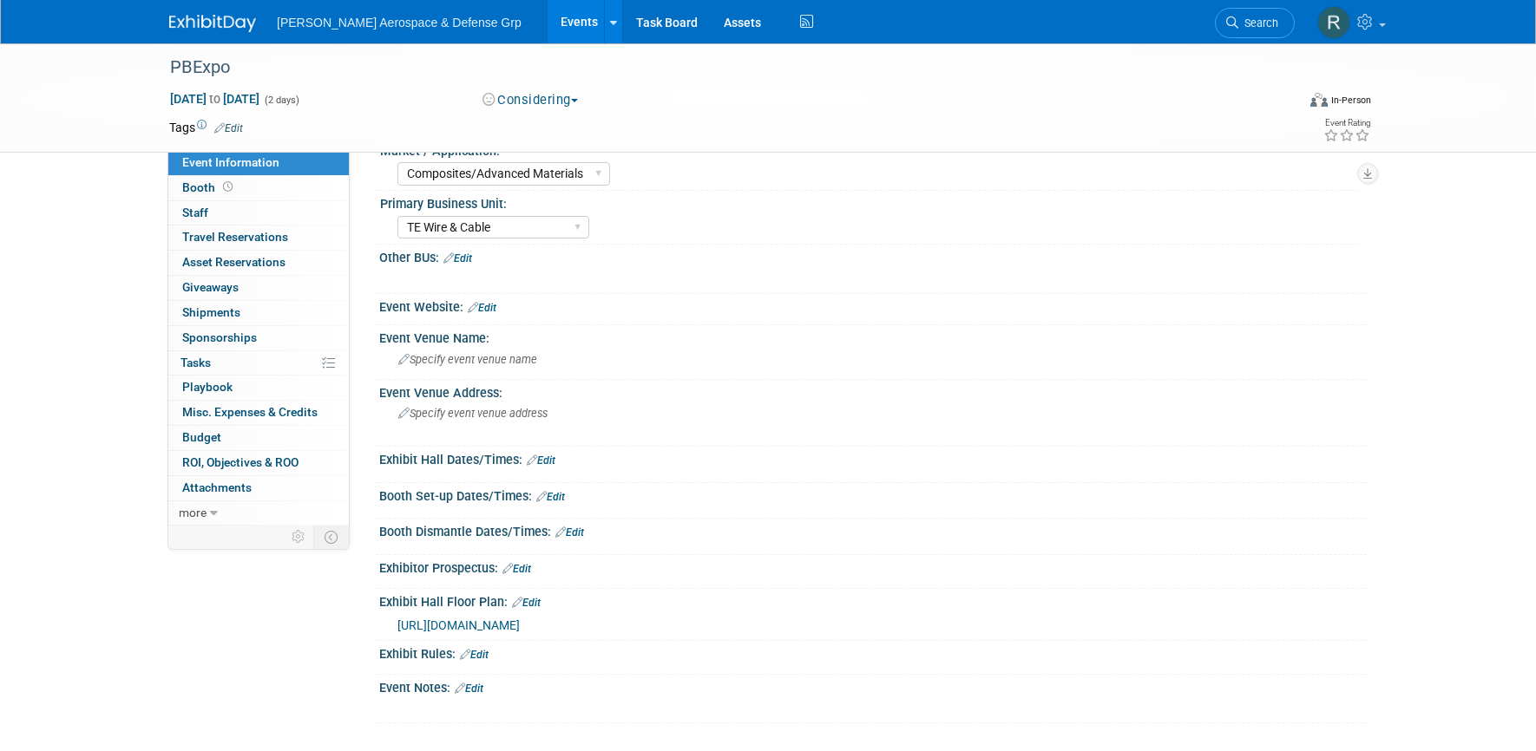
click at [523, 563] on link "Edit" at bounding box center [516, 569] width 29 height 12
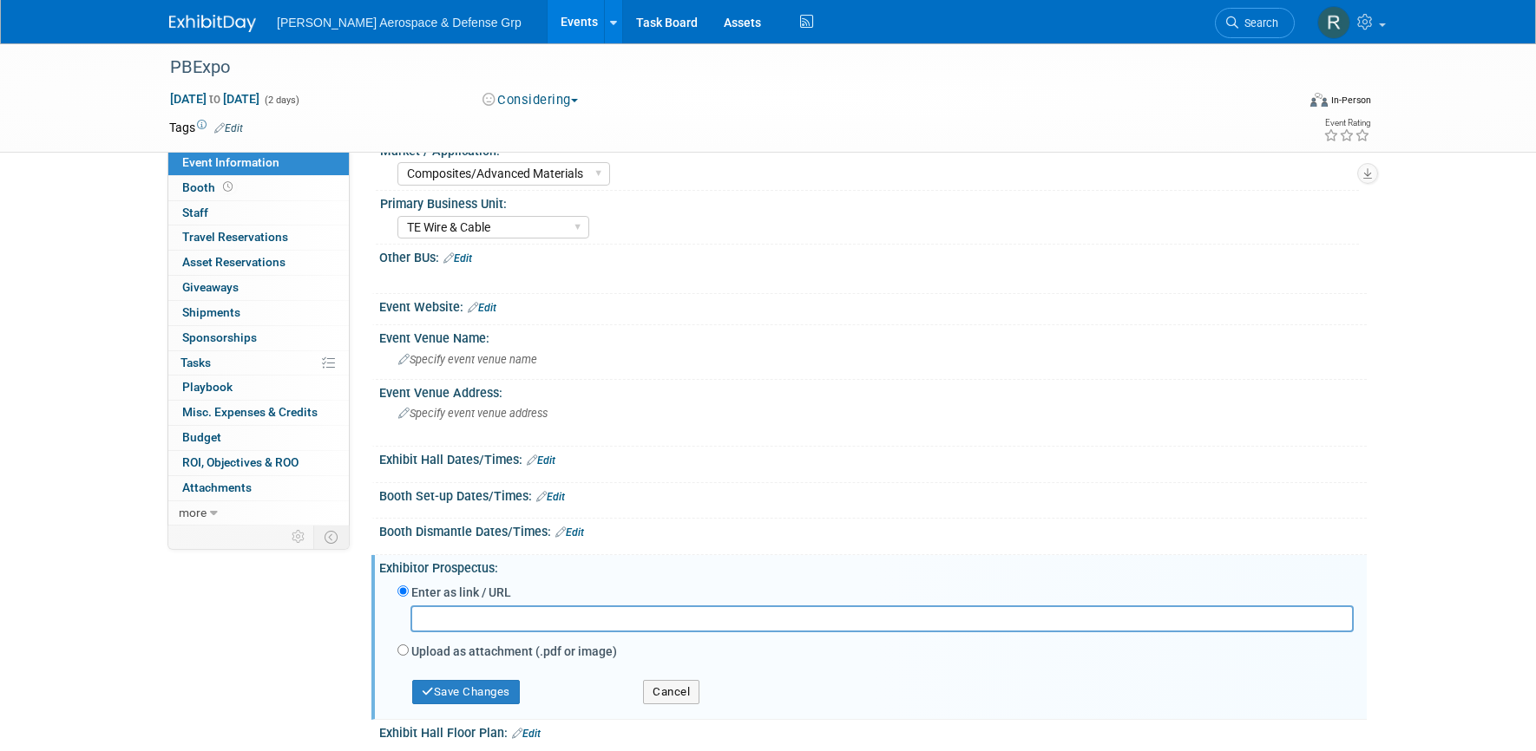
click at [403, 645] on input "Upload as attachment (.pdf or image)" at bounding box center [402, 650] width 11 height 11
radio input "true"
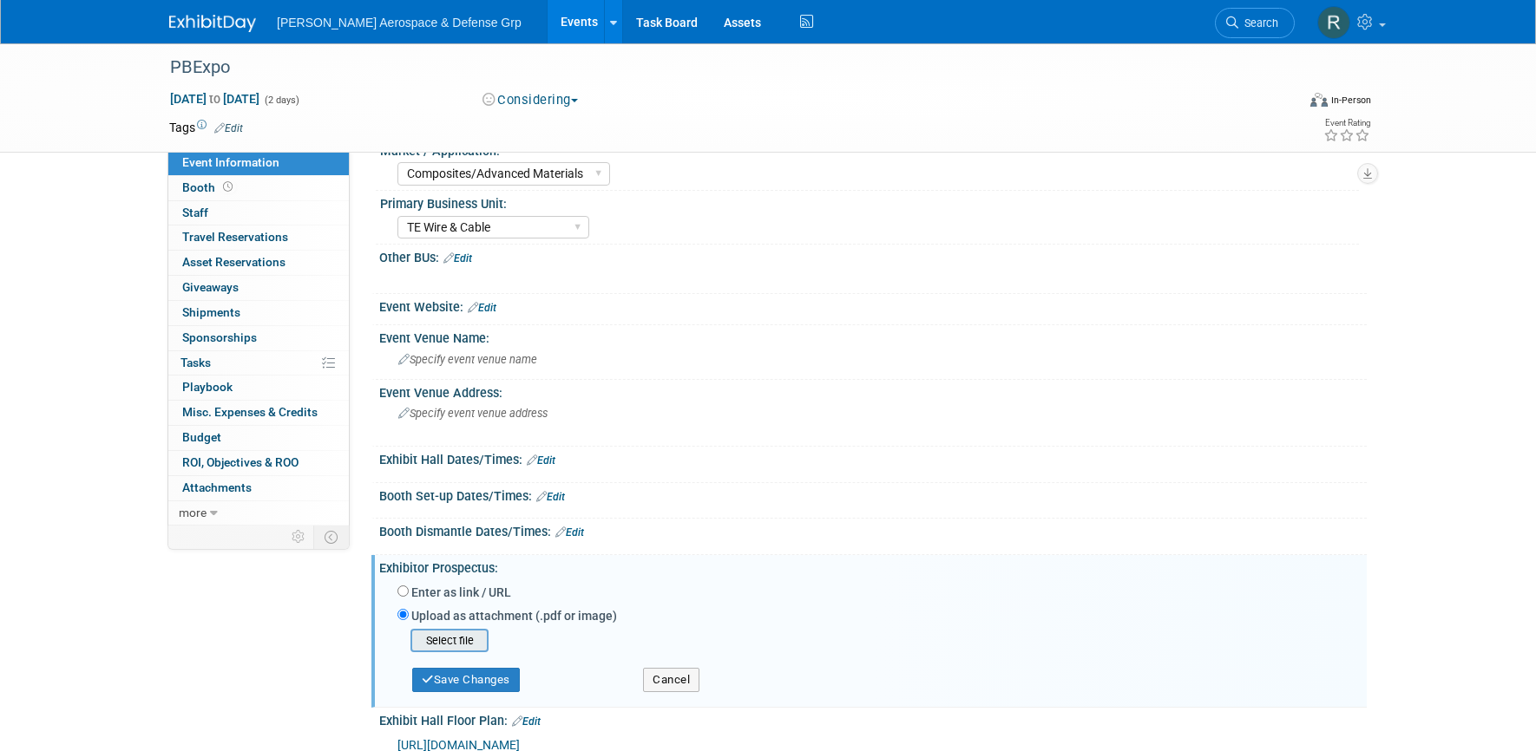
click at [458, 631] on input "file" at bounding box center [383, 641] width 206 height 21
click at [484, 665] on button "Save Changes" at bounding box center [466, 675] width 108 height 24
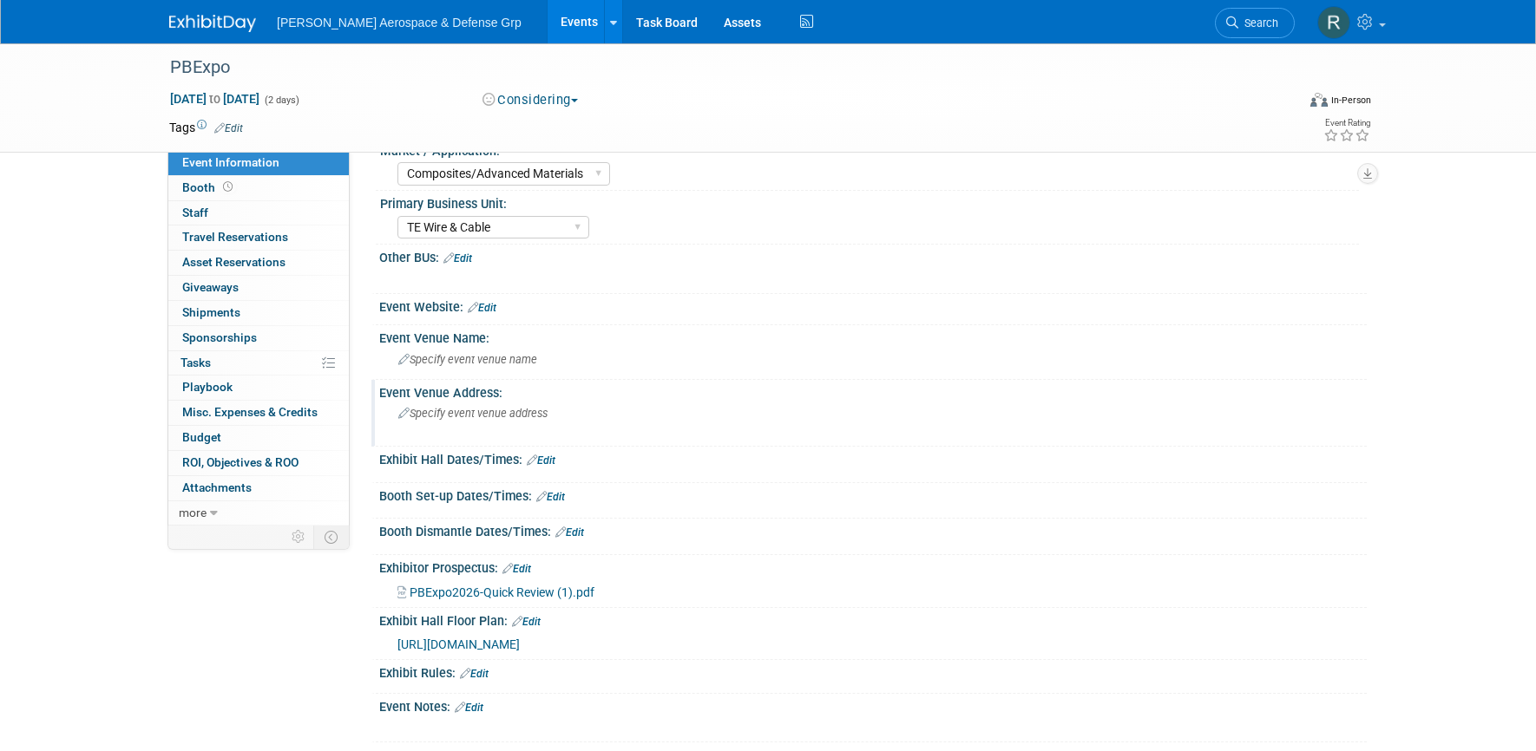
scroll to position [10, 0]
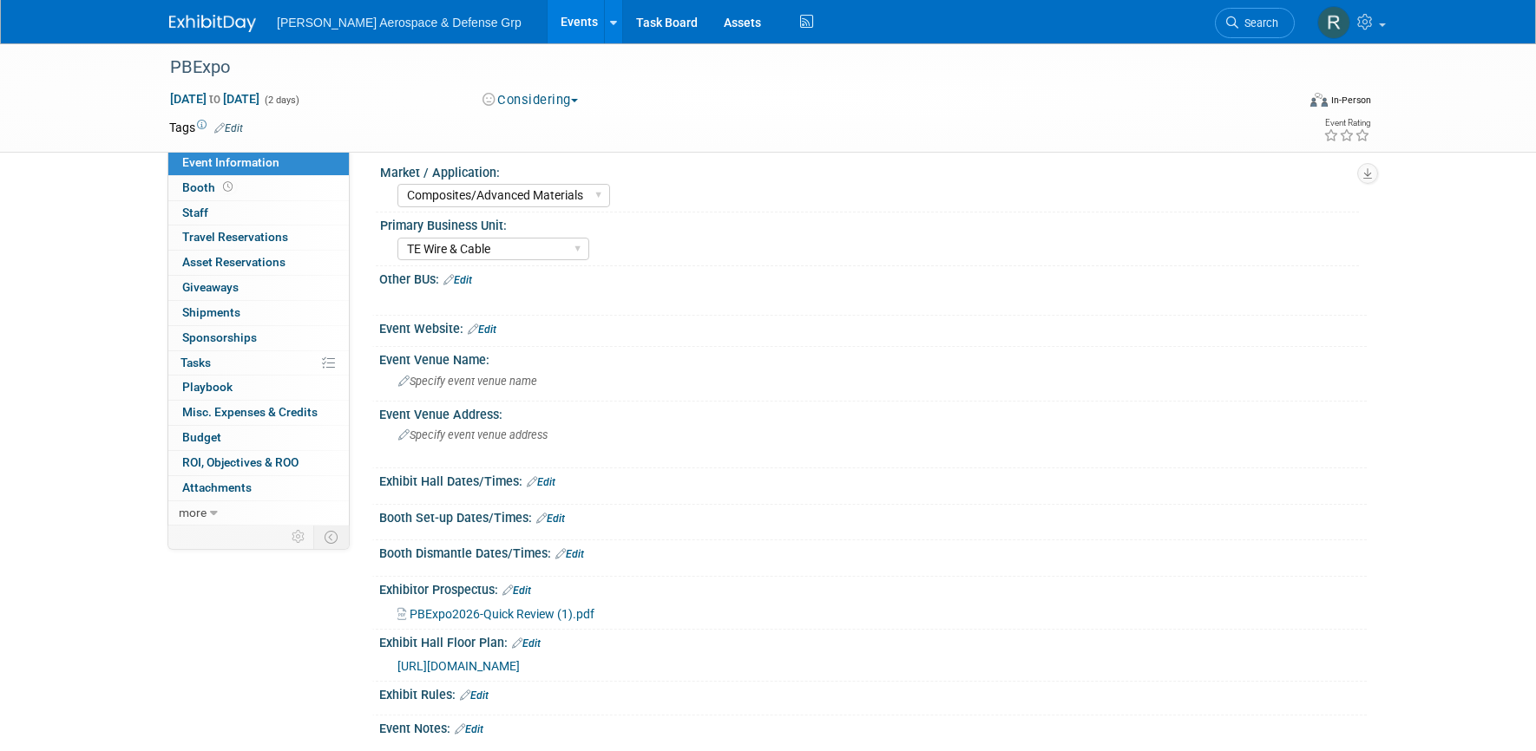
click at [492, 328] on link "Edit" at bounding box center [482, 330] width 29 height 12
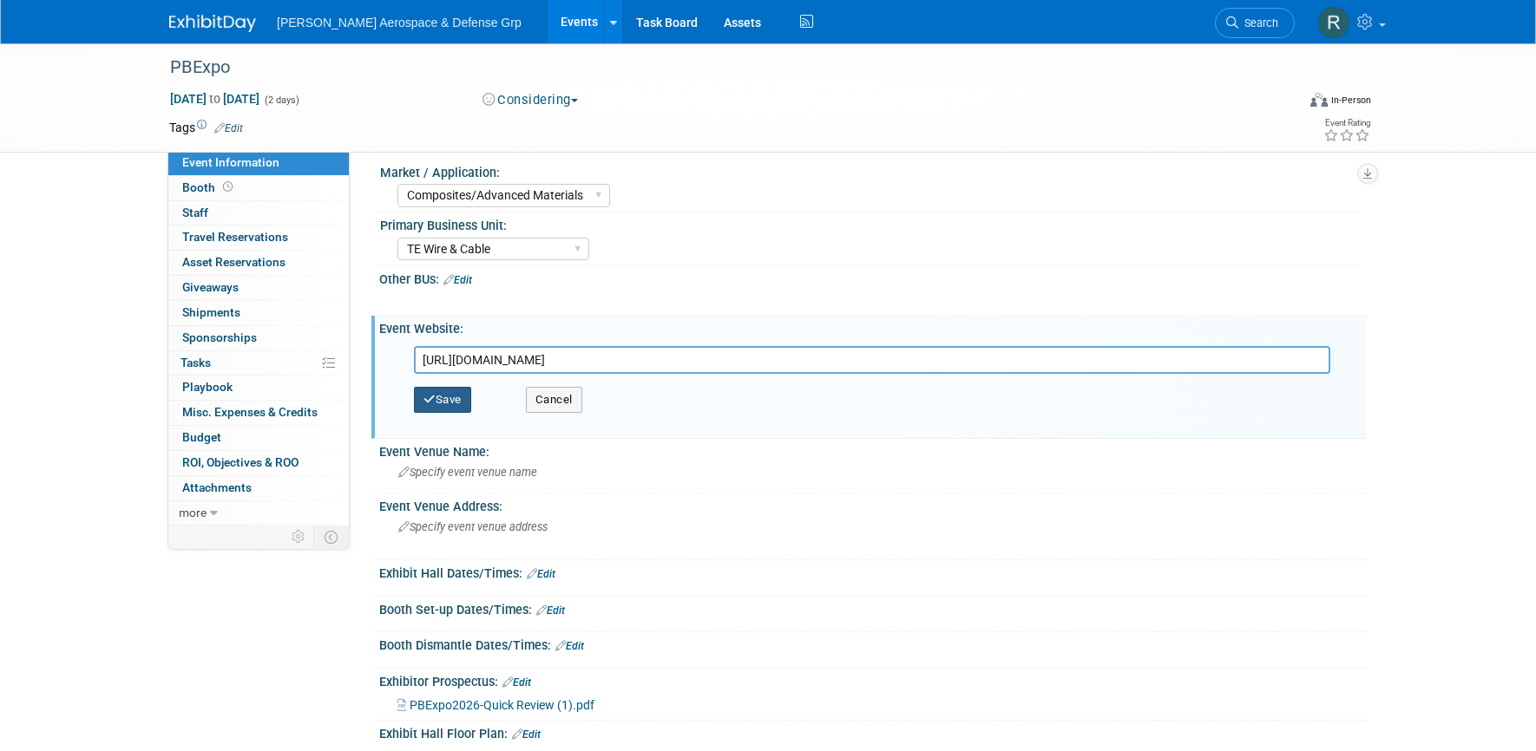
type input "https://www.pbexpo.org"
click at [440, 400] on button "Save" at bounding box center [442, 400] width 57 height 26
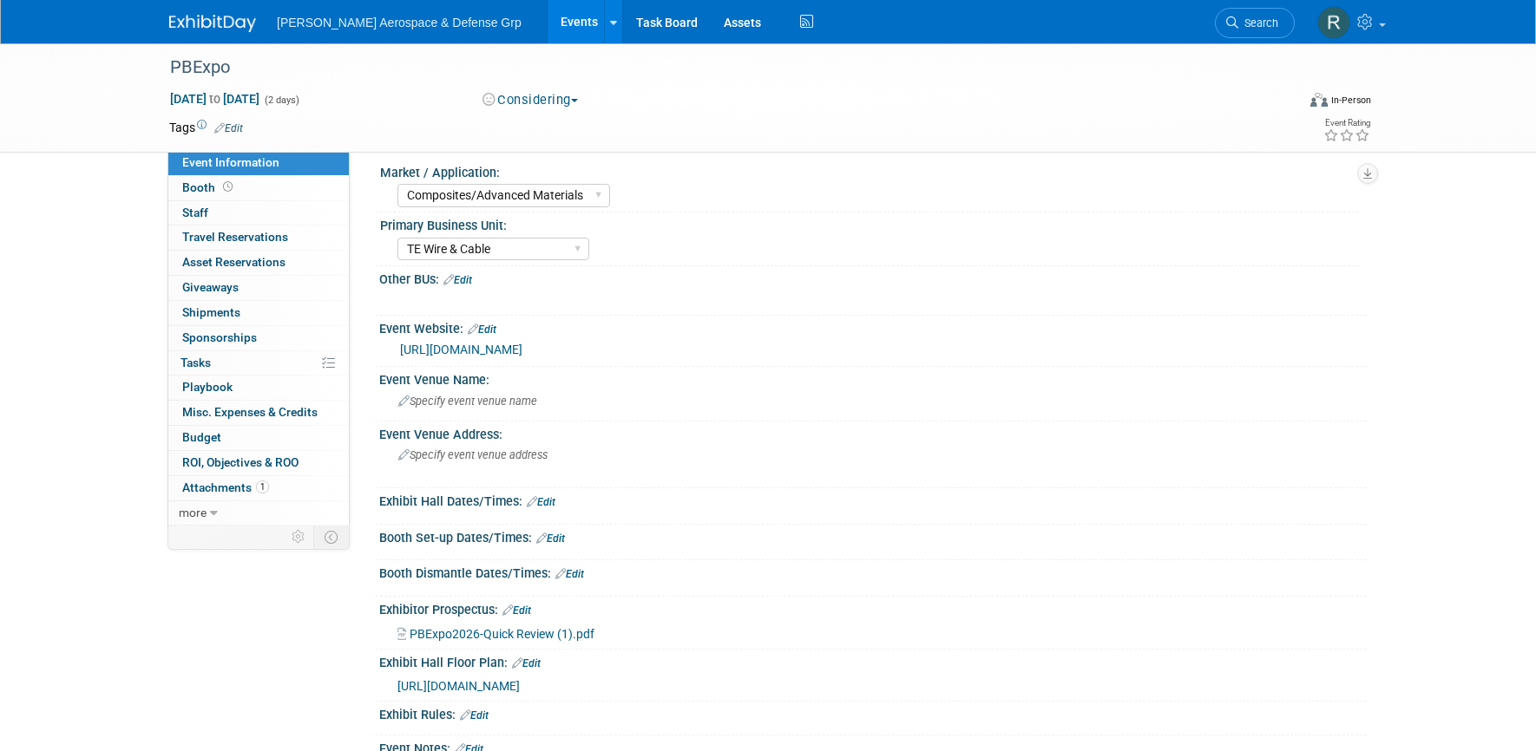
click at [745, 202] on div "Aero-Derivative Aerospace Compounds Composites/Advanced Materials Defense Distr…" at bounding box center [877, 194] width 961 height 28
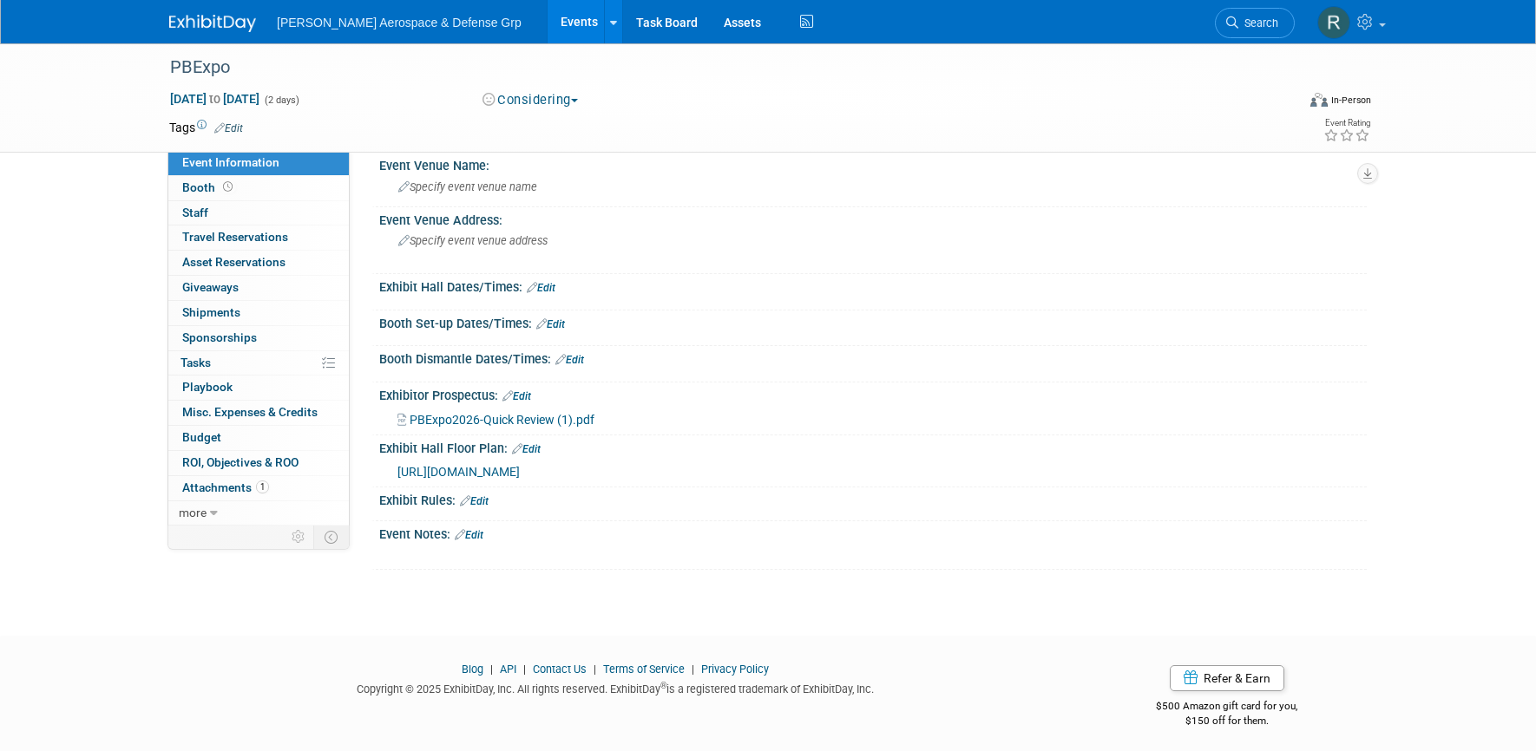
click at [947, 324] on div "Booth Set-up Dates/Times: Edit" at bounding box center [872, 322] width 987 height 23
click at [204, 184] on span "Booth" at bounding box center [209, 187] width 54 height 14
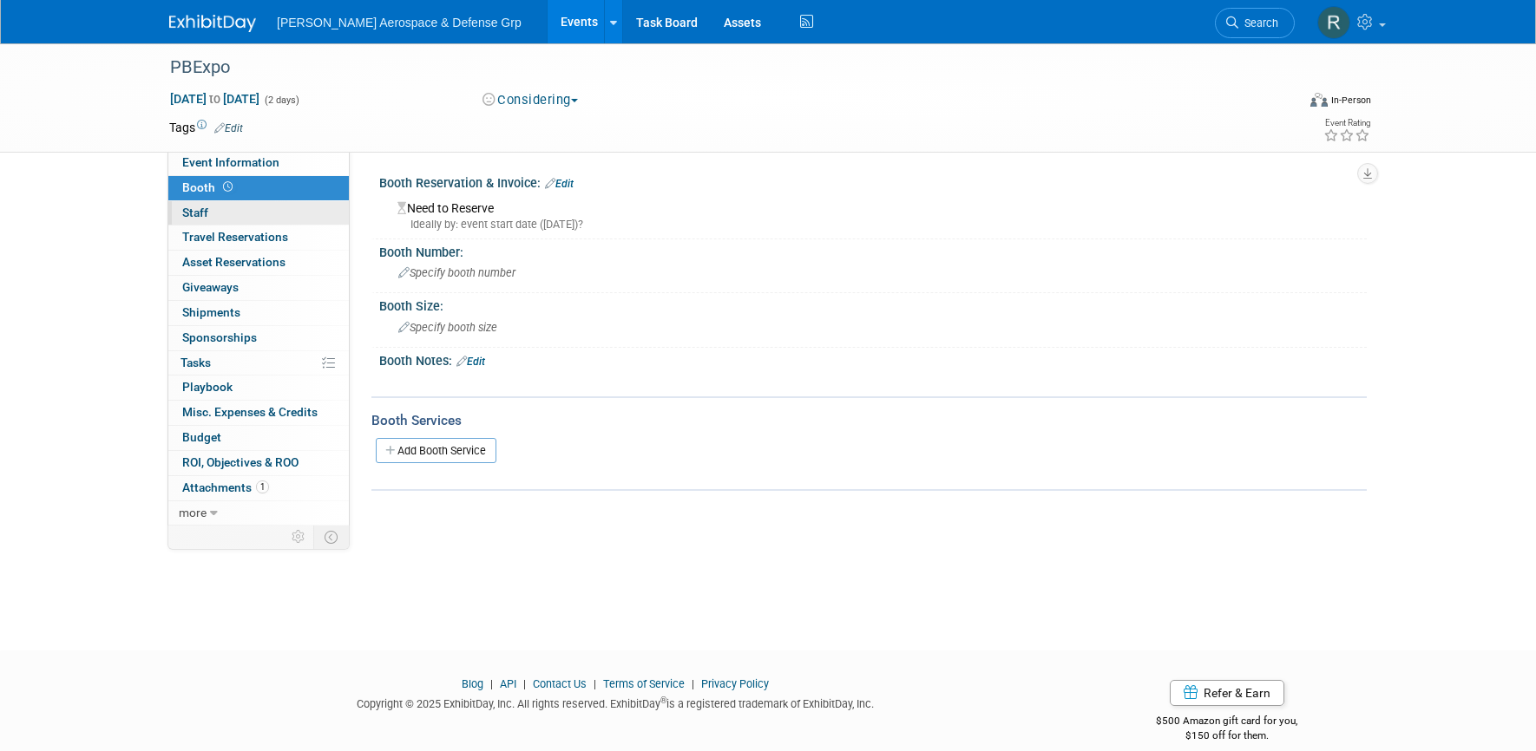
click at [221, 216] on link "0 Staff 0" at bounding box center [258, 213] width 180 height 24
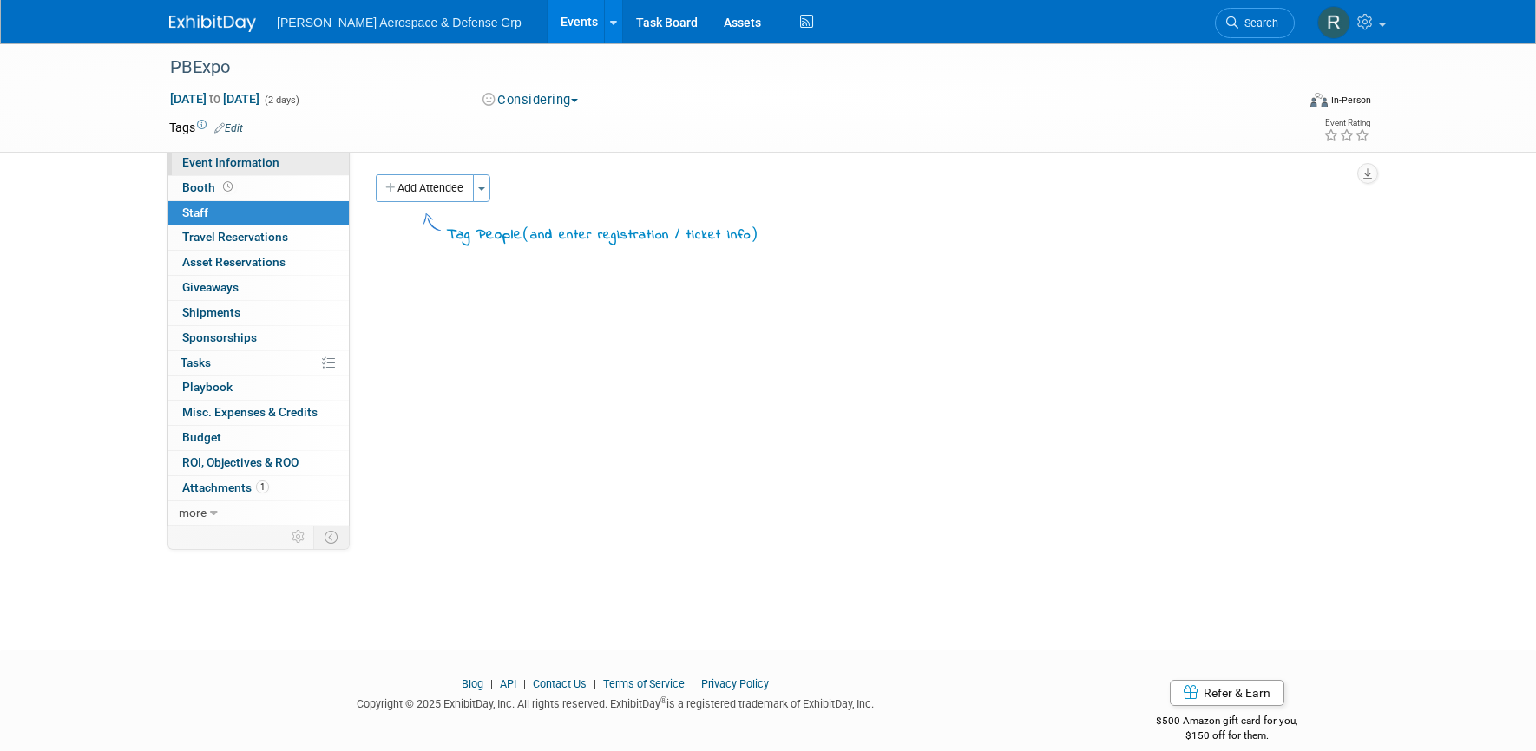
click at [231, 163] on span "Event Information" at bounding box center [230, 162] width 97 height 14
select select "Composites/Advanced Materials"
select select "TE Wire & Cable"
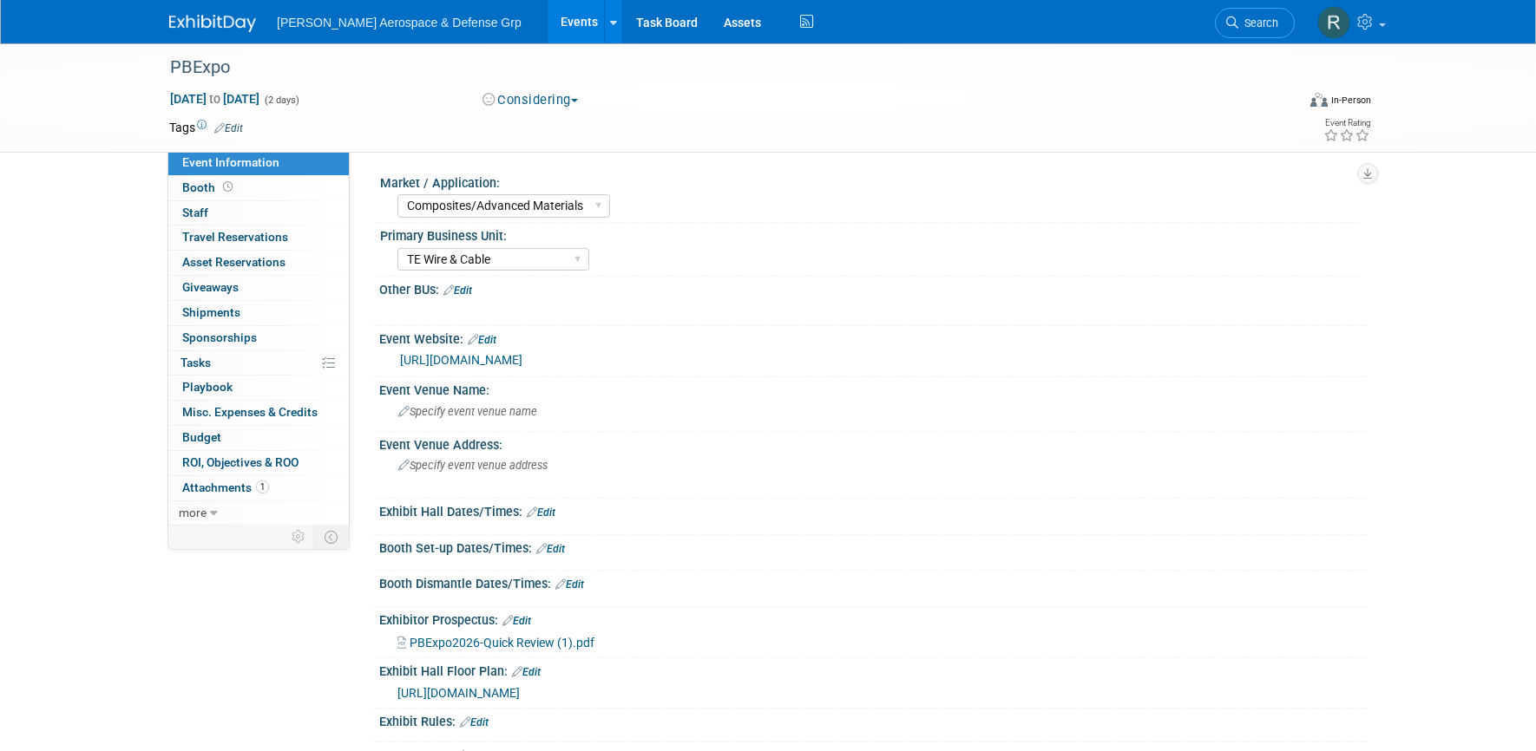
select select "Composites/Advanced Materials"
select select "TE Wire & Cable"
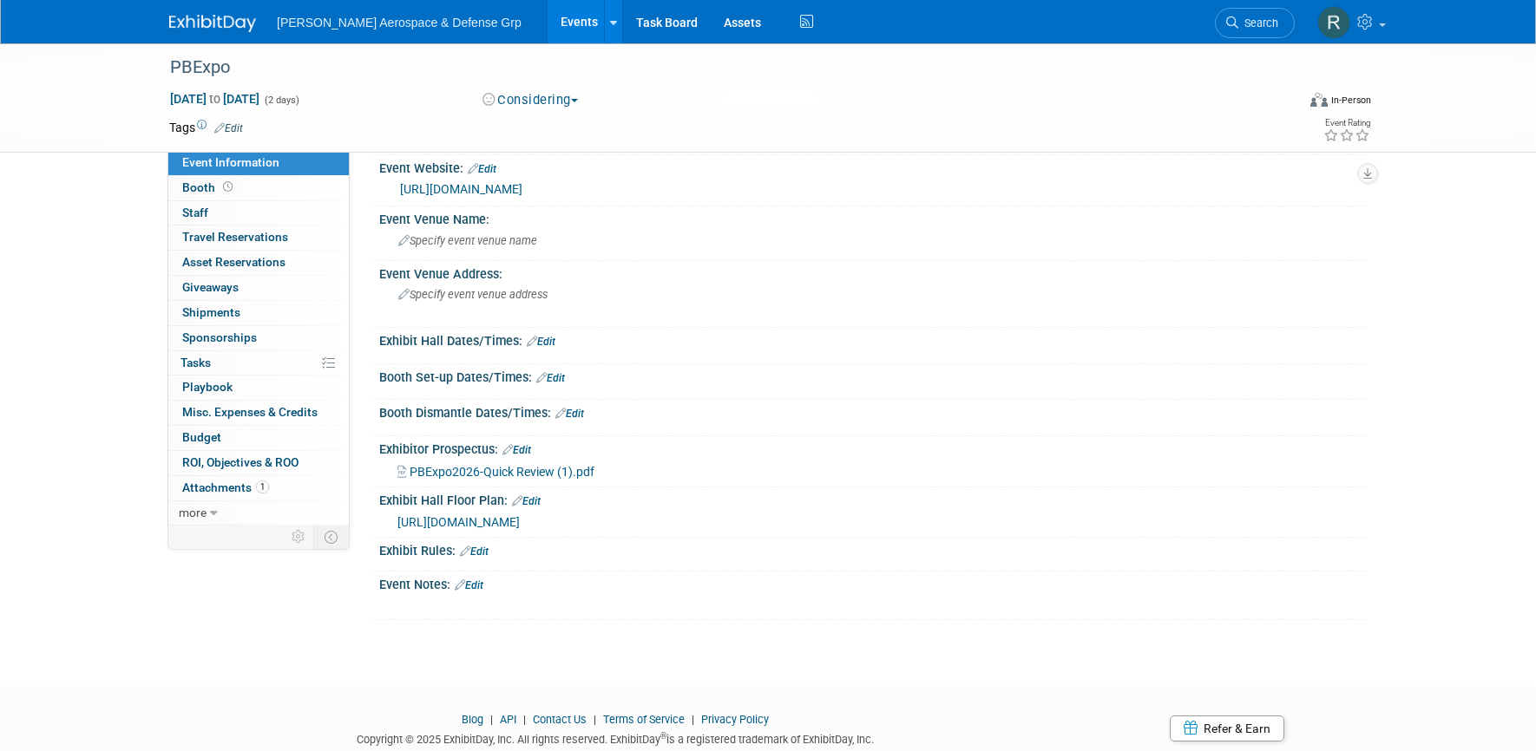
scroll to position [193, 0]
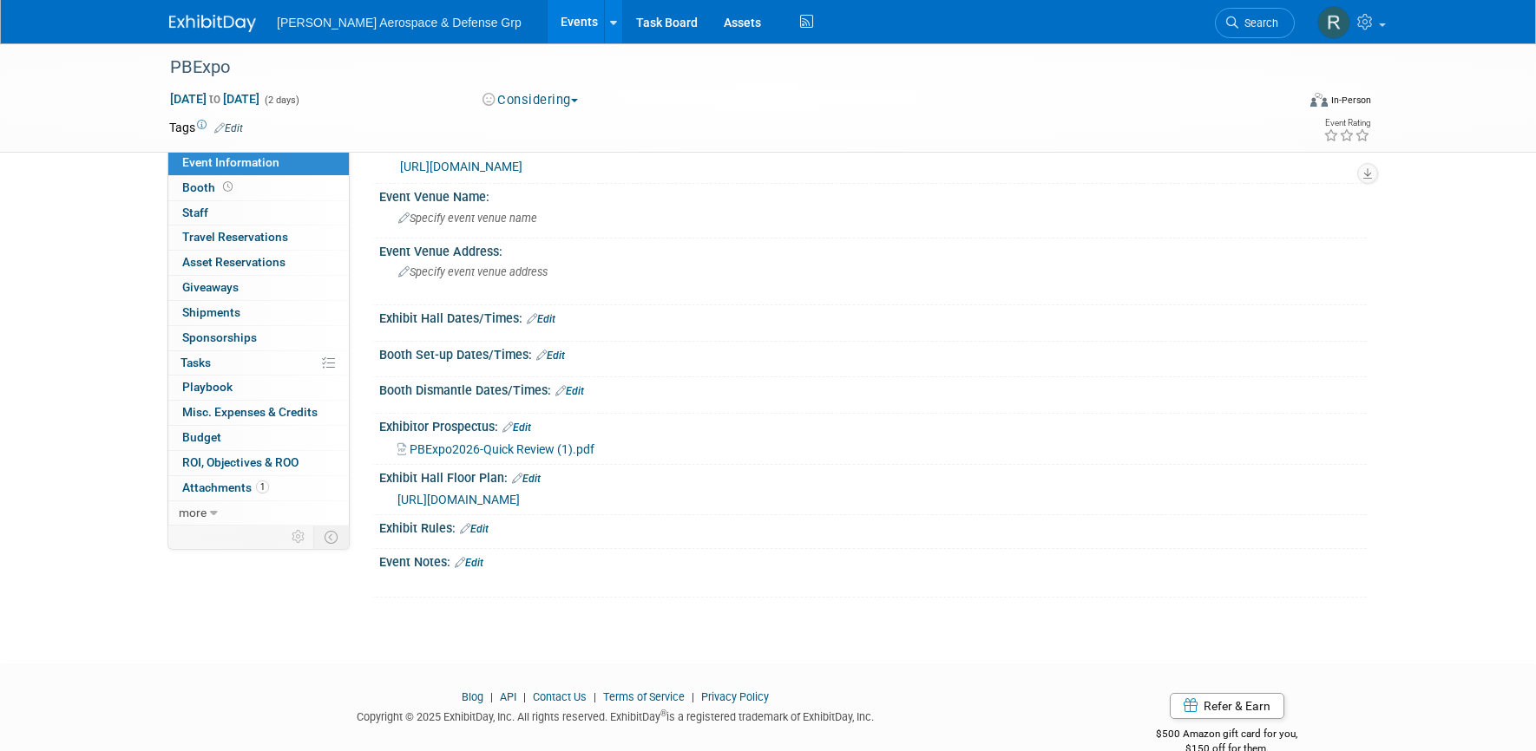
click at [483, 557] on link "Edit" at bounding box center [469, 563] width 29 height 12
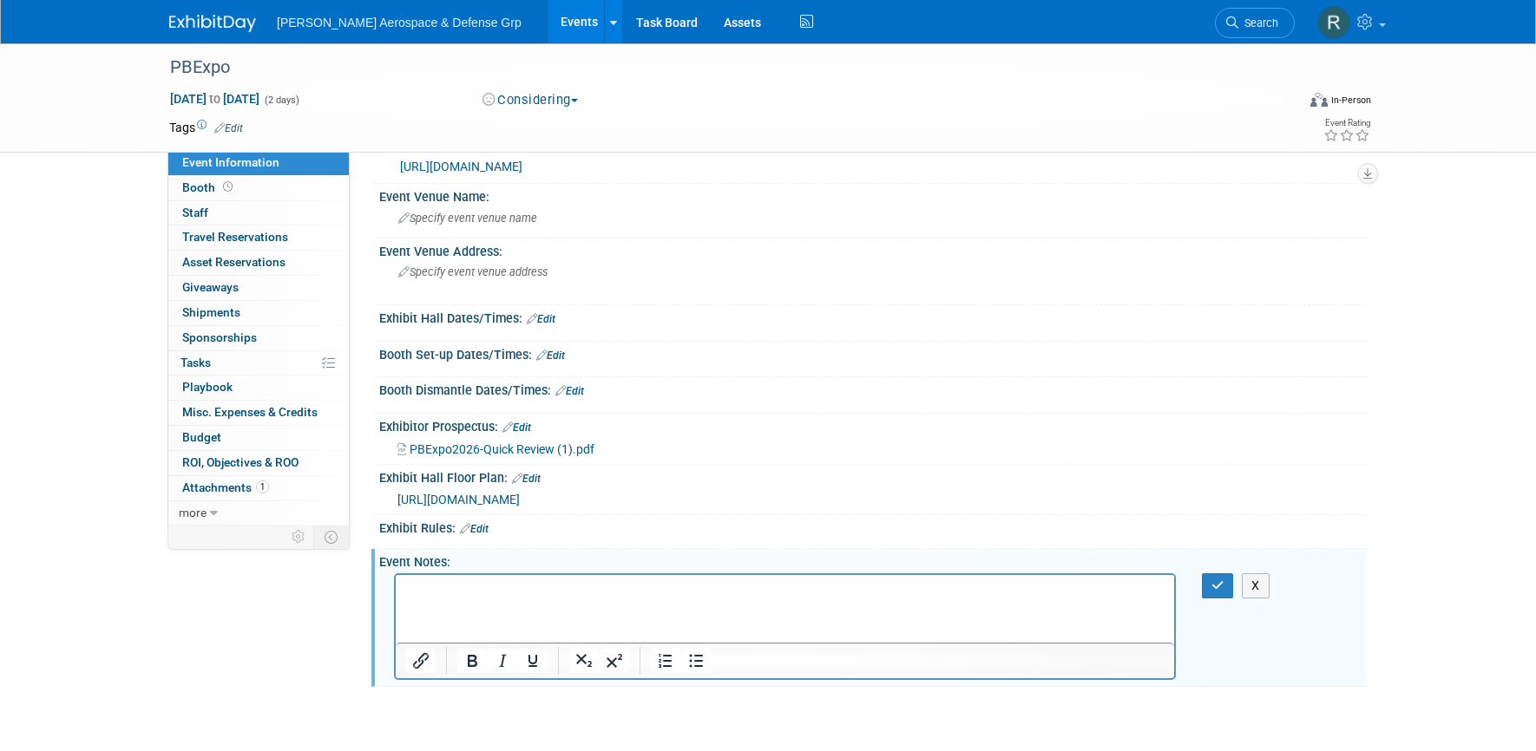
scroll to position [271, 0]
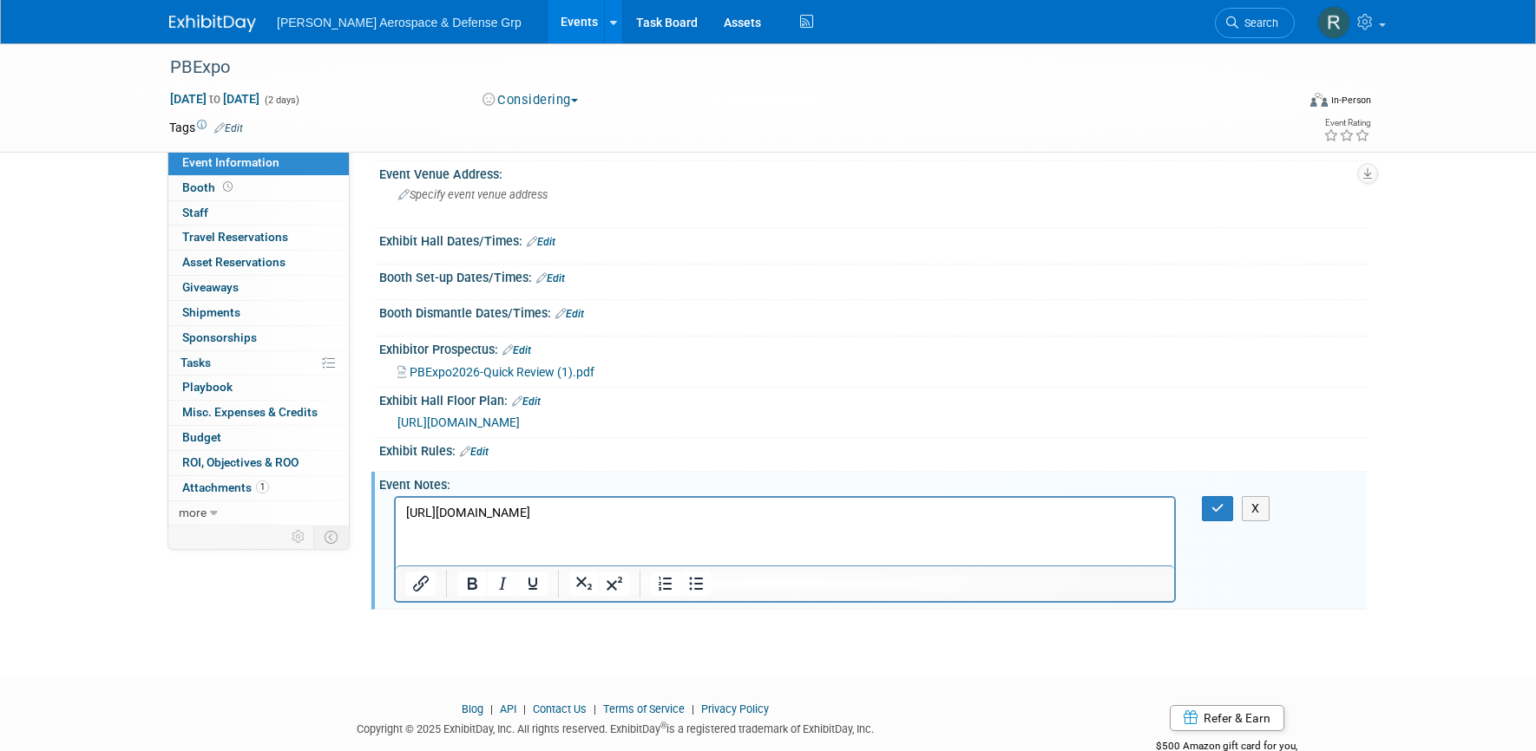
click at [1218, 503] on icon "button" at bounding box center [1217, 508] width 13 height 12
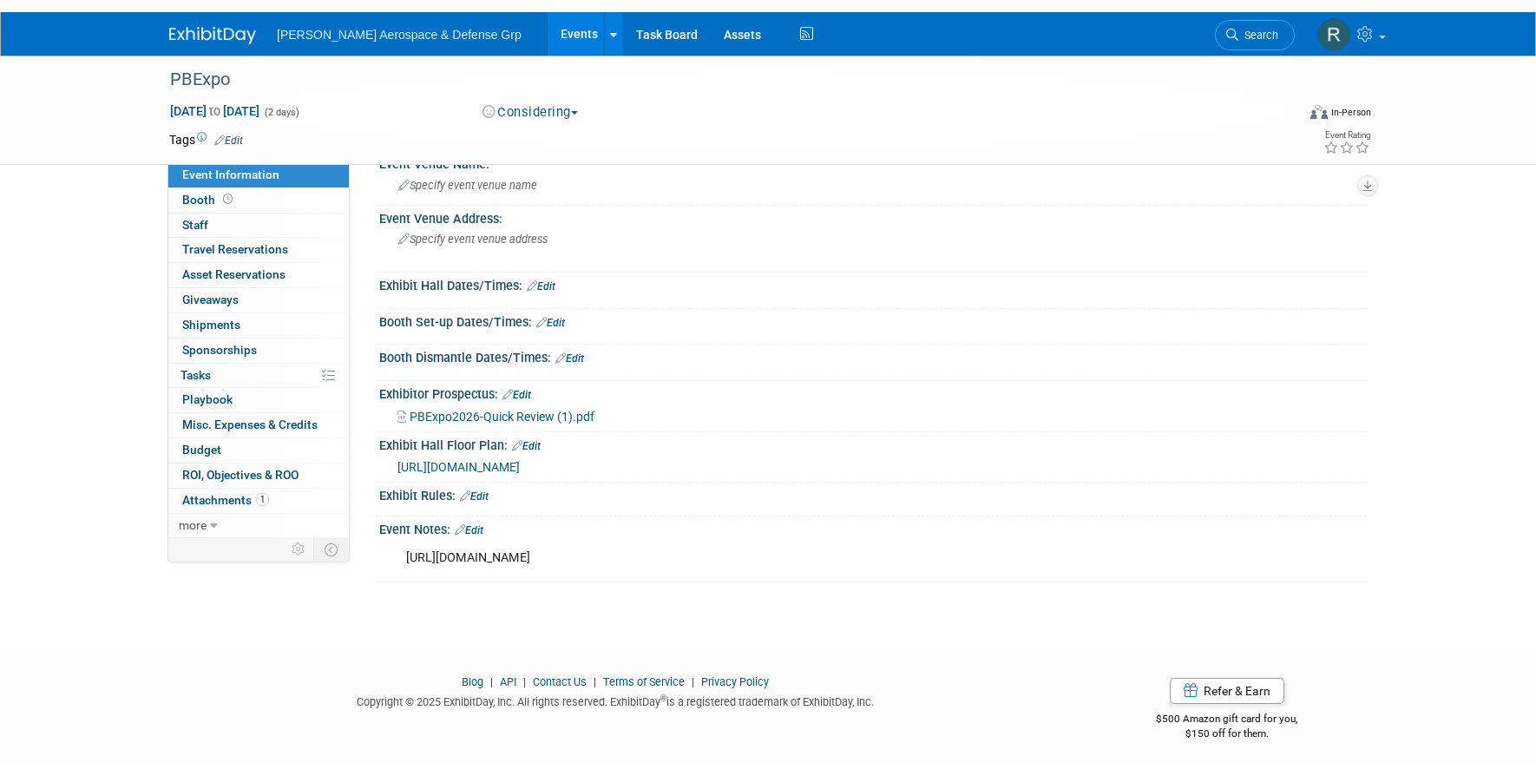
scroll to position [0, 0]
